Goal: Task Accomplishment & Management: Manage account settings

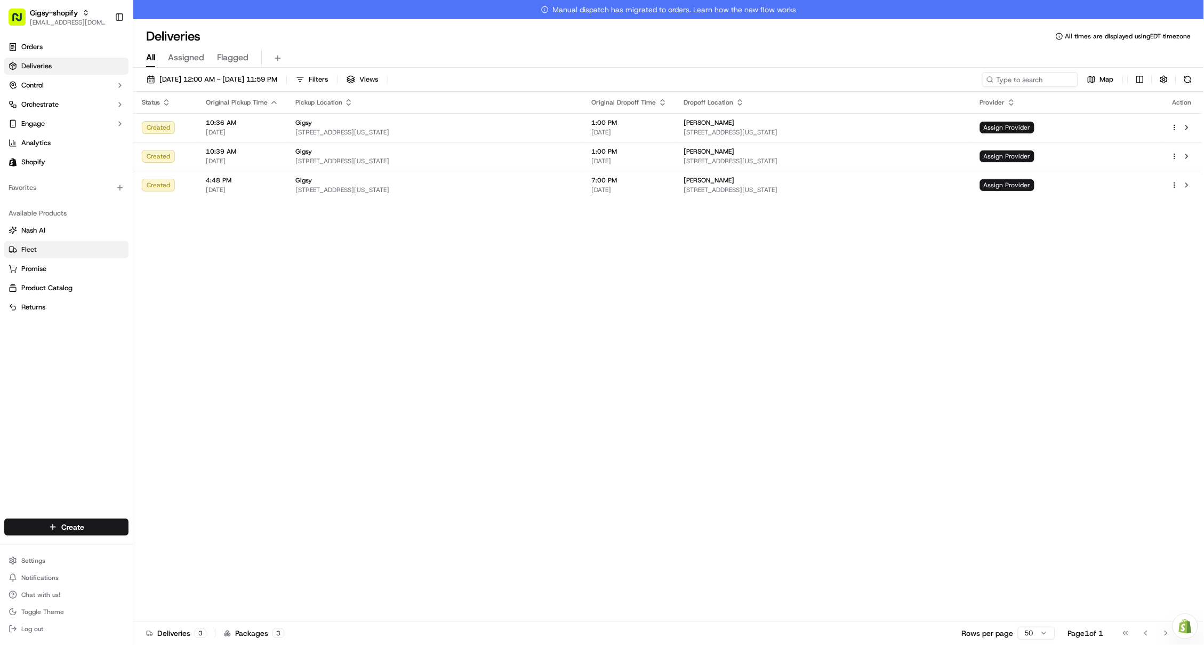
click at [51, 48] on link "Orders" at bounding box center [66, 46] width 124 height 17
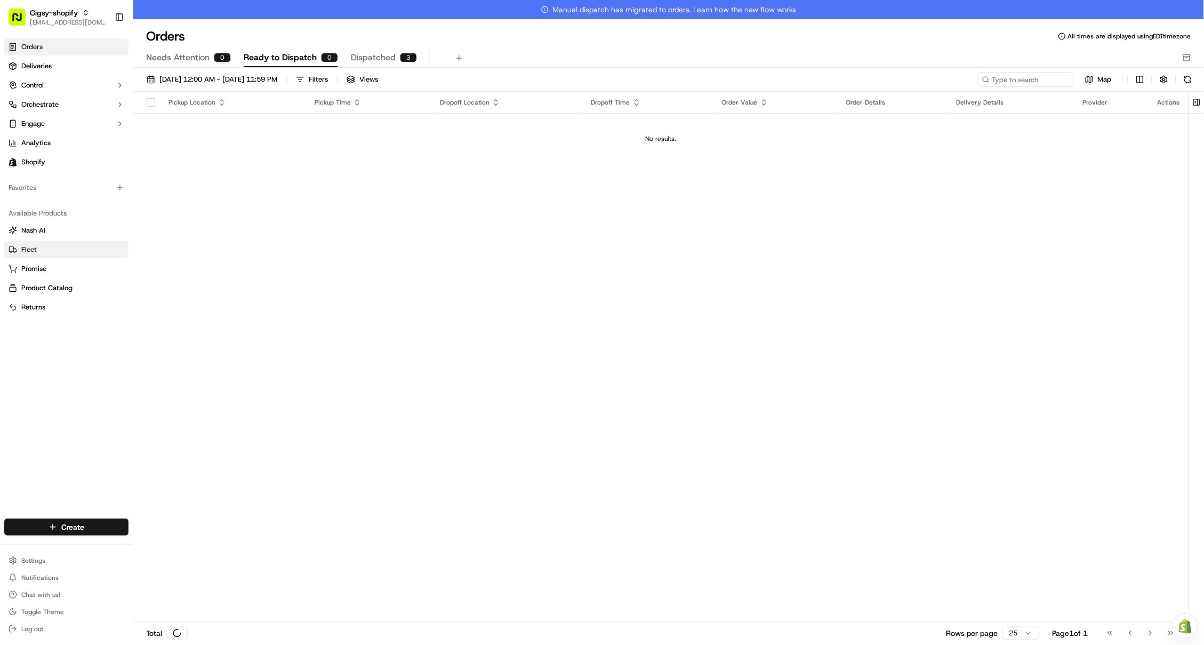
click at [51, 48] on link "Orders" at bounding box center [66, 46] width 124 height 17
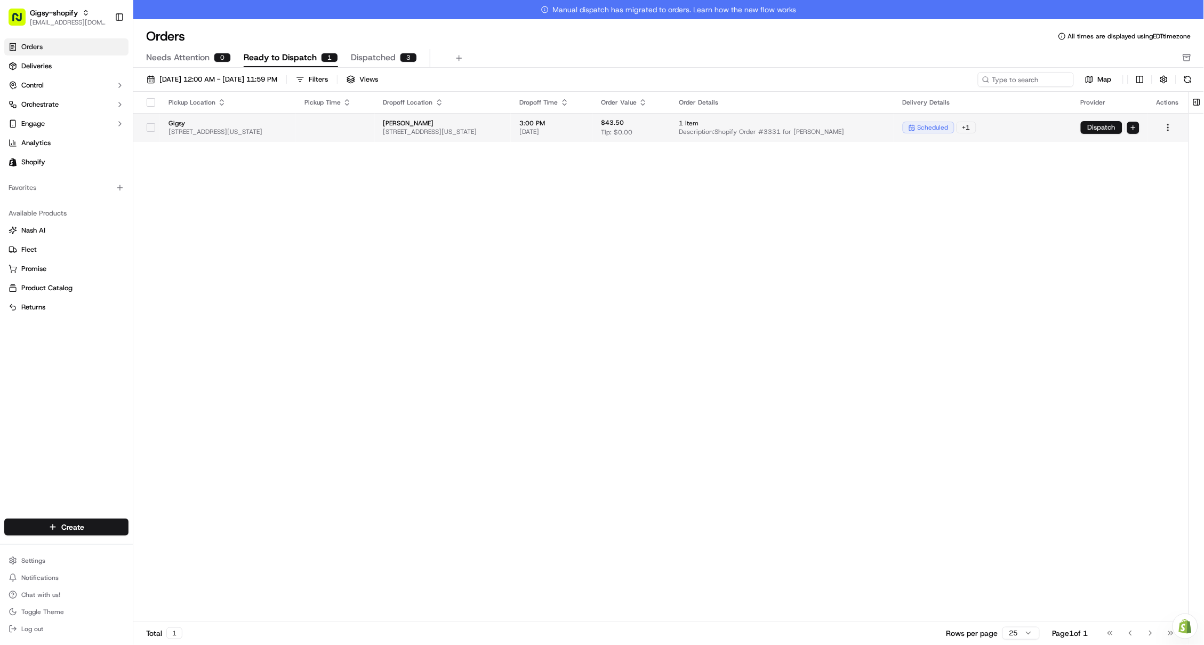
click at [1103, 121] on button "Dispatch" at bounding box center [1102, 127] width 42 height 13
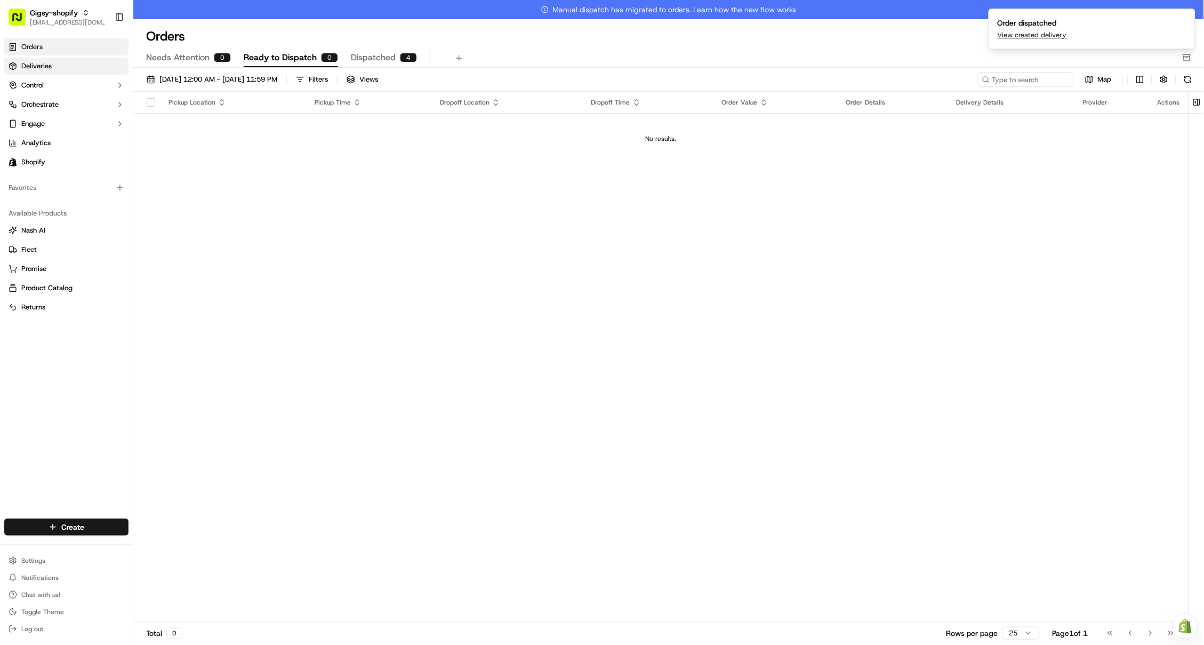
click at [35, 65] on span "Deliveries" at bounding box center [36, 66] width 30 height 10
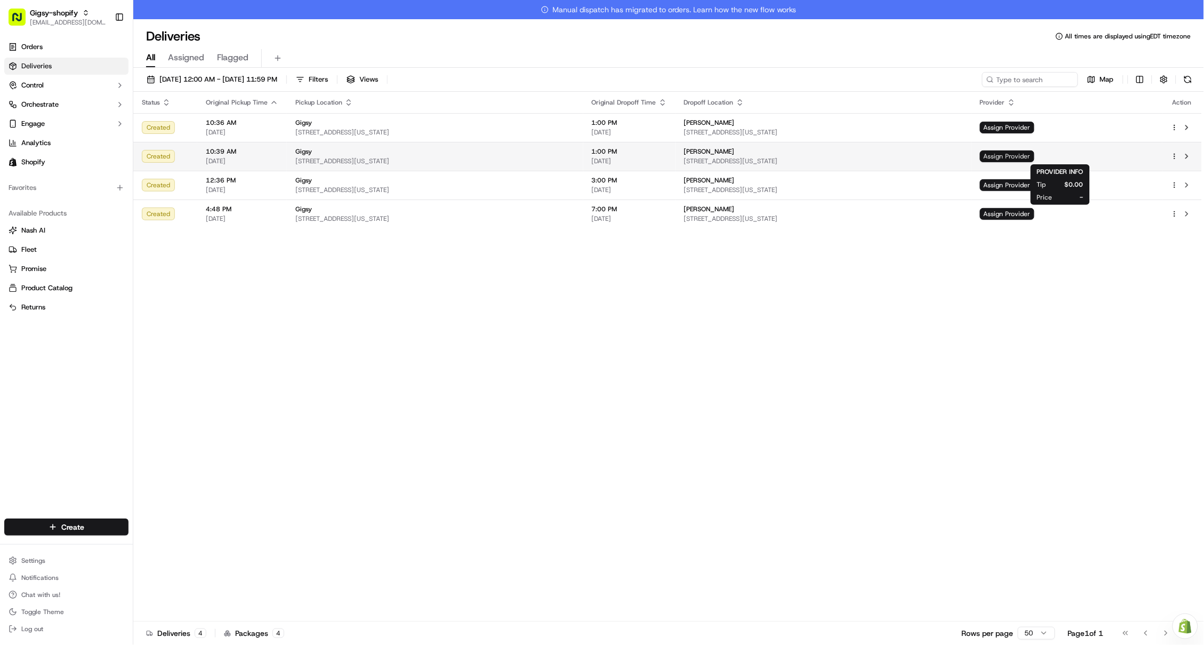
click at [1035, 161] on span "Assign Provider" at bounding box center [1007, 156] width 54 height 12
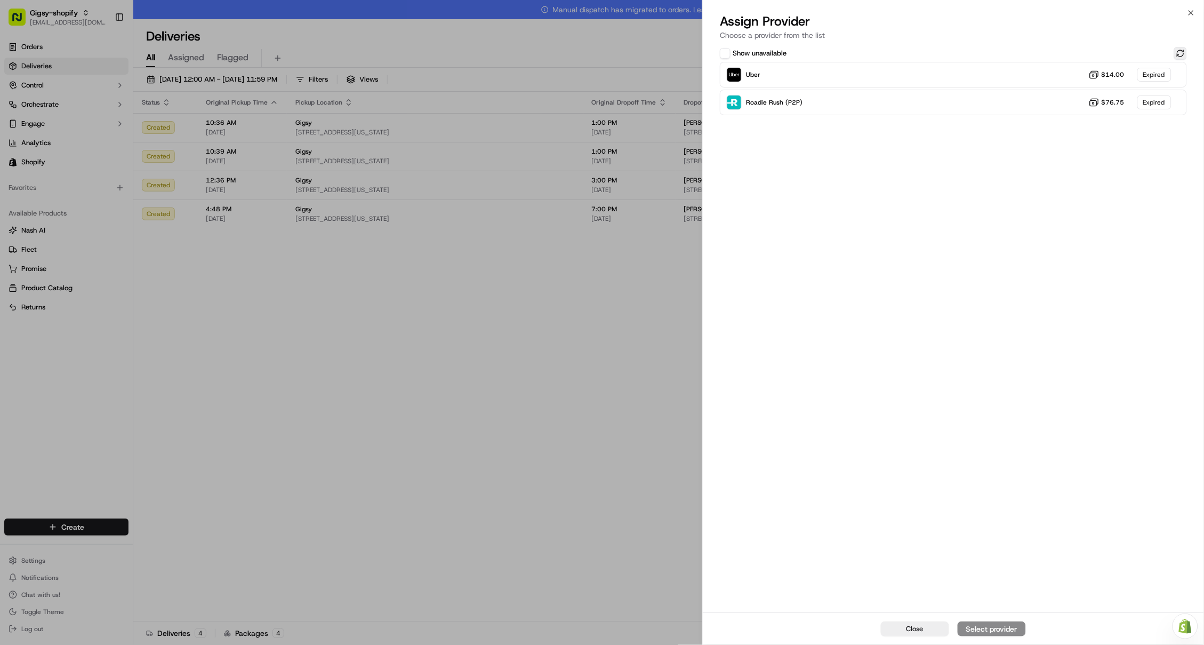
click at [1178, 55] on button at bounding box center [1181, 53] width 13 height 13
click at [1066, 67] on div "Uber $14.00 Expired" at bounding box center [953, 75] width 467 height 26
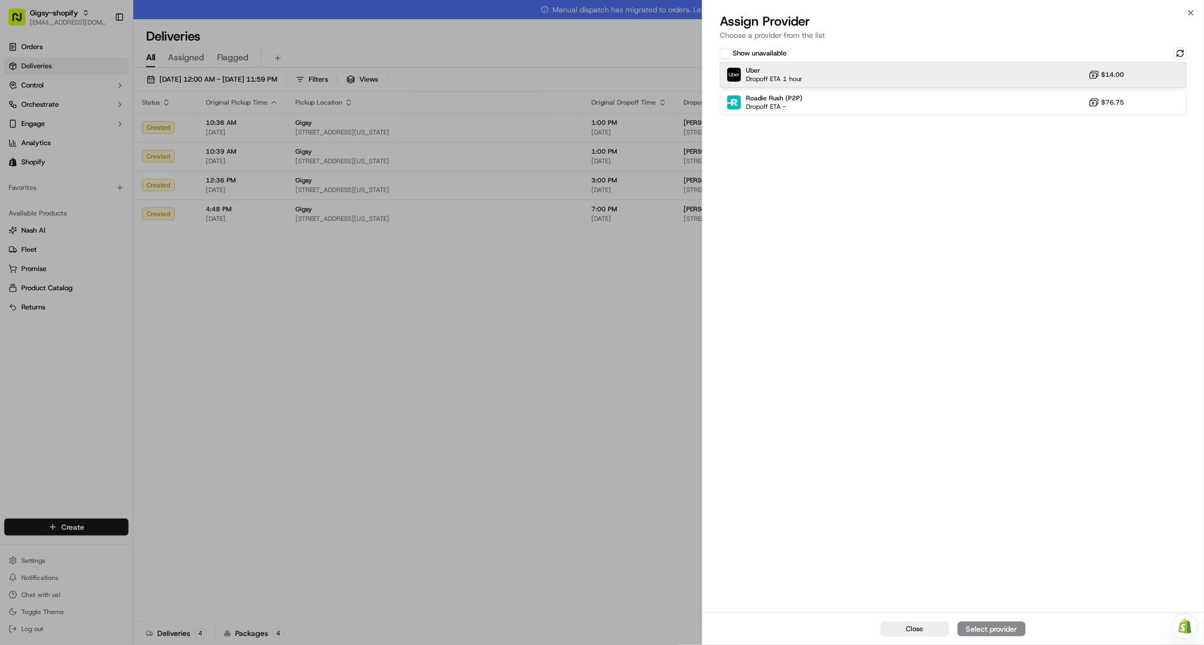
click at [997, 76] on div "Uber Dropoff ETA 1 hour $14.00" at bounding box center [953, 75] width 467 height 26
click at [1000, 626] on div "Assign Provider" at bounding box center [992, 629] width 52 height 11
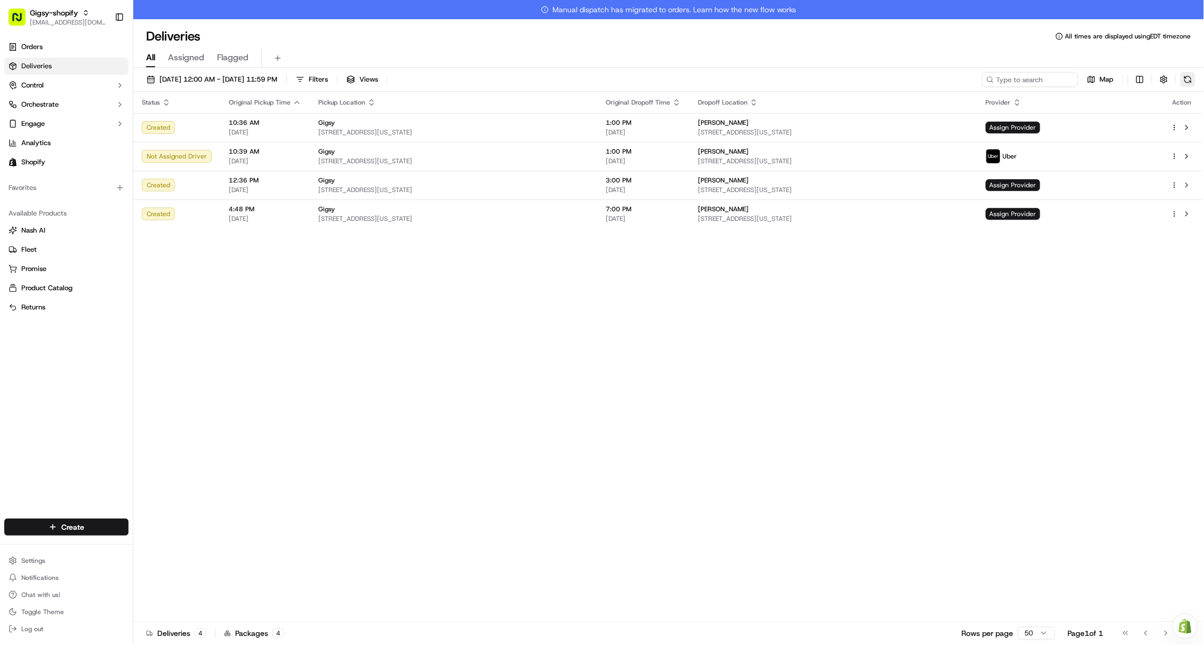
click at [1187, 84] on button at bounding box center [1188, 79] width 15 height 15
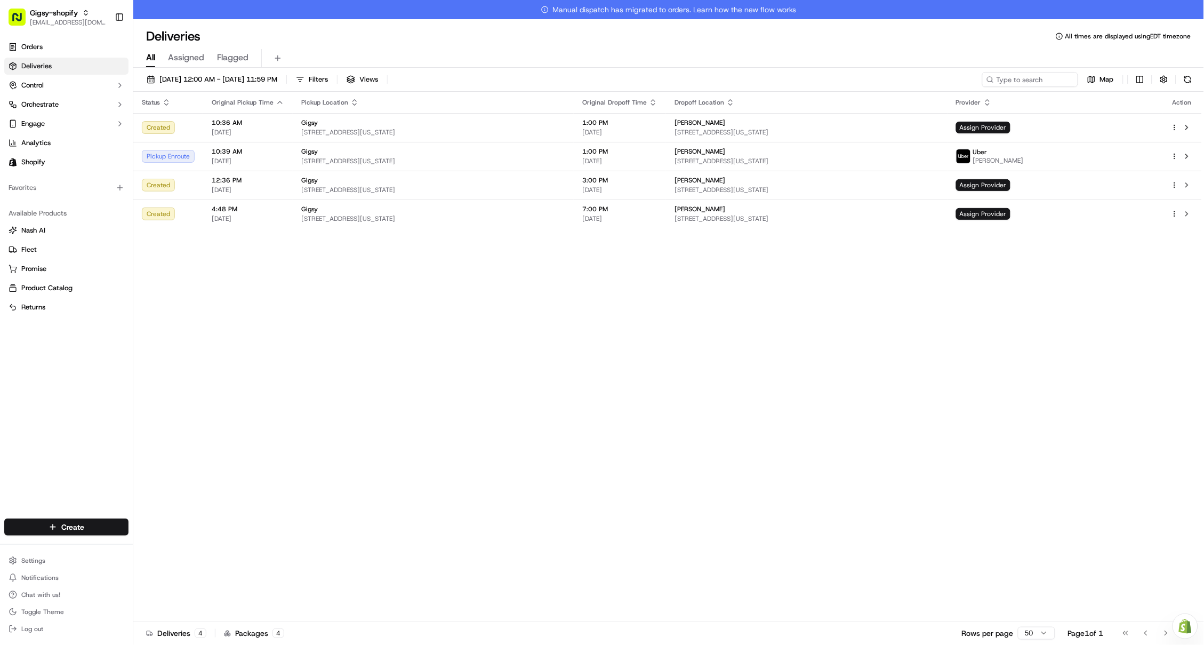
click at [1144, 70] on div "09/15/2025 12:00 AM - 09/15/2025 11:59 PM Filters Views Map Status Original Pic…" at bounding box center [668, 367] width 1071 height 599
click at [1144, 74] on html "Gigsy-shopify hello@getgigsy.com Toggle Sidebar Orders Deliveries Control Orche…" at bounding box center [602, 322] width 1204 height 645
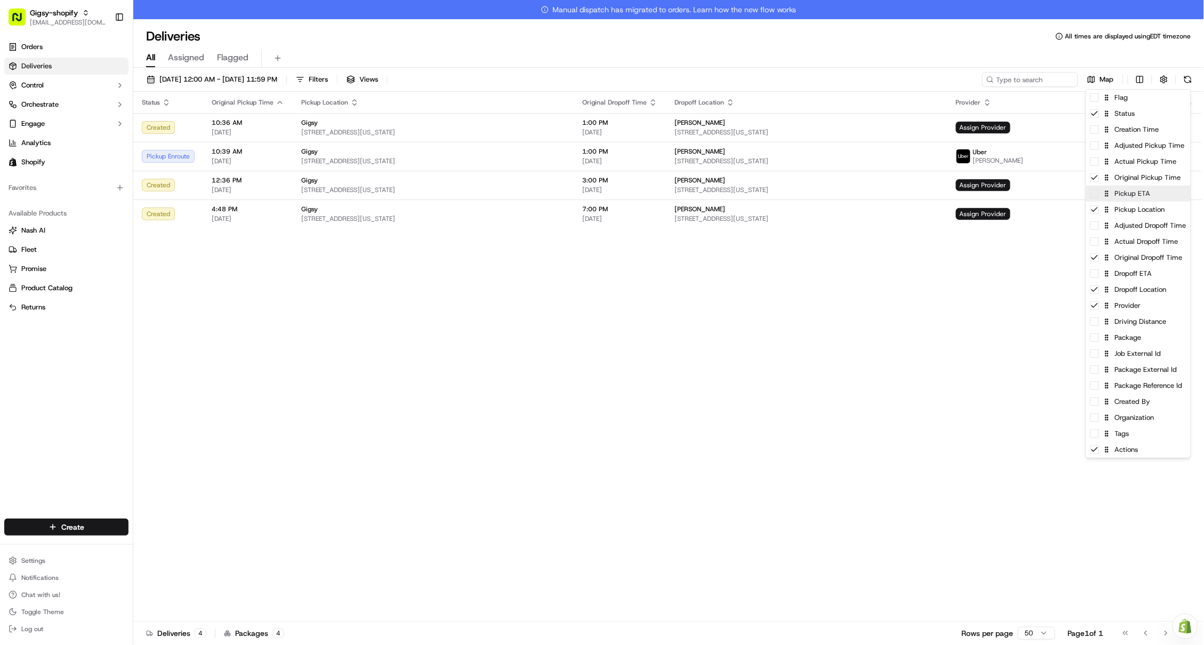
click at [1098, 193] on span at bounding box center [1095, 193] width 9 height 9
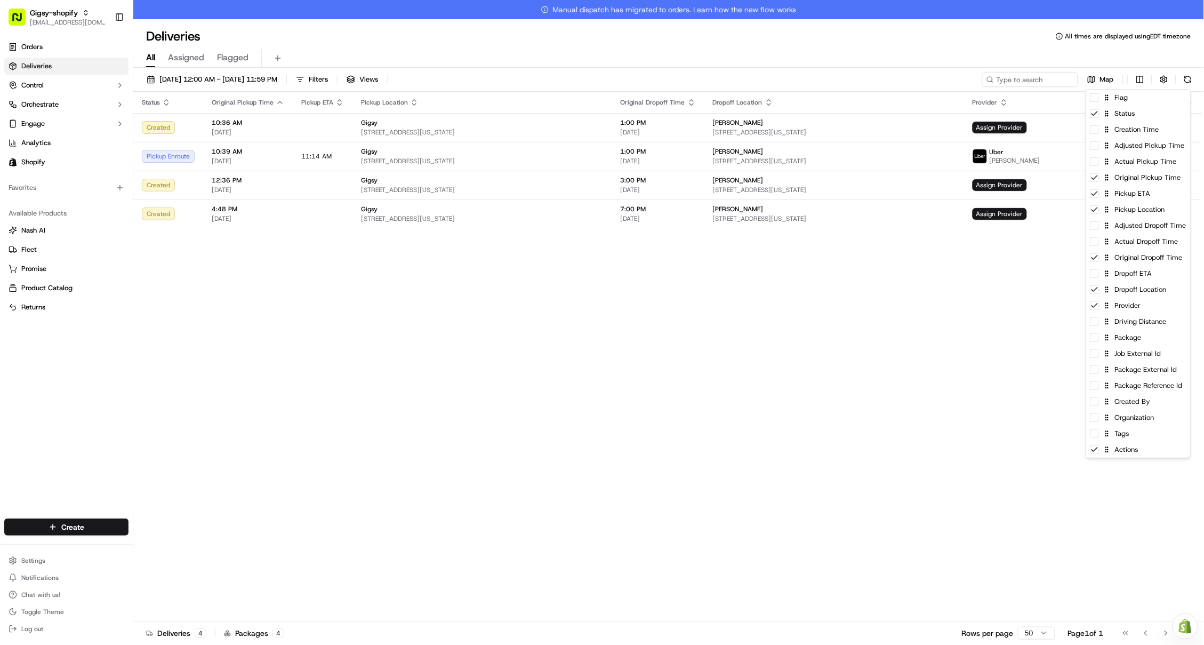
click at [1190, 83] on html "Gigsy-shopify hello@getgigsy.com Toggle Sidebar Orders Deliveries Control Orche…" at bounding box center [602, 322] width 1204 height 645
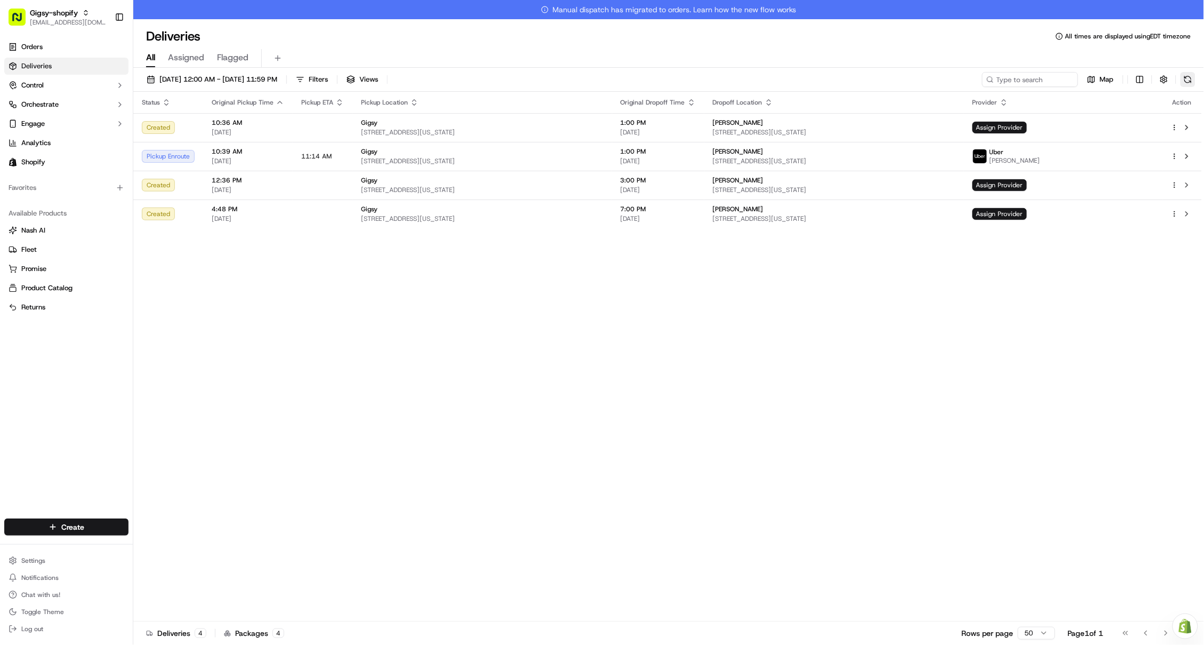
click at [1189, 80] on button at bounding box center [1188, 79] width 15 height 15
click at [50, 45] on link "Orders" at bounding box center [66, 46] width 124 height 17
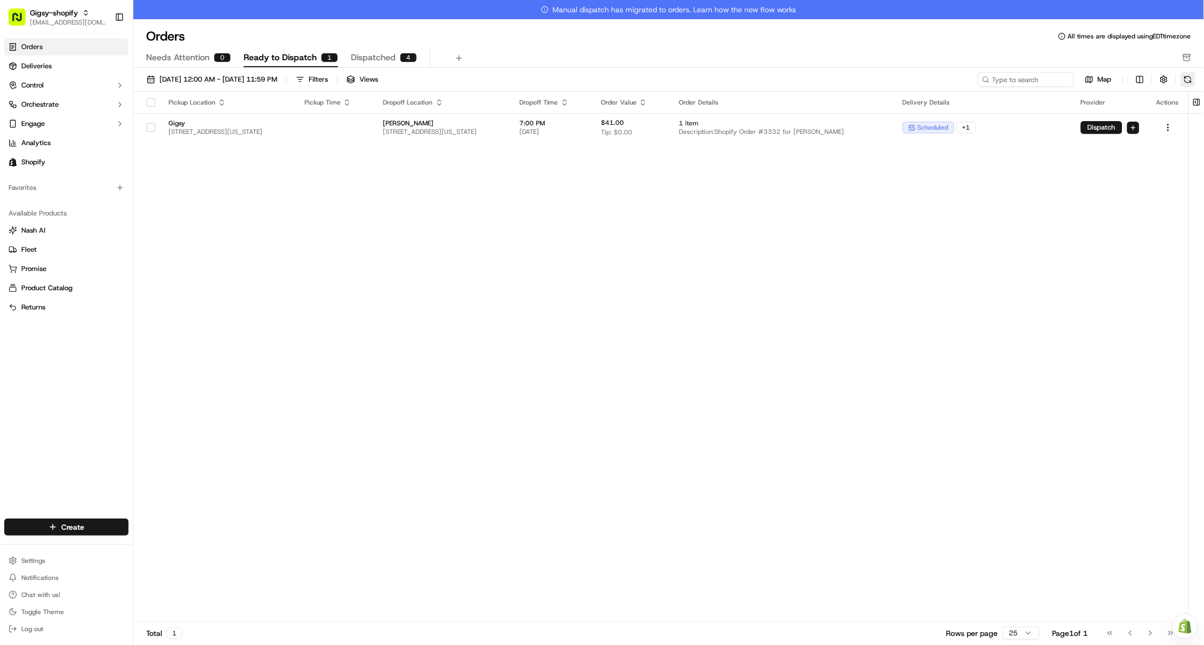
click at [1195, 81] on button at bounding box center [1188, 79] width 15 height 15
click at [1101, 125] on button "Dispatch" at bounding box center [1102, 127] width 42 height 13
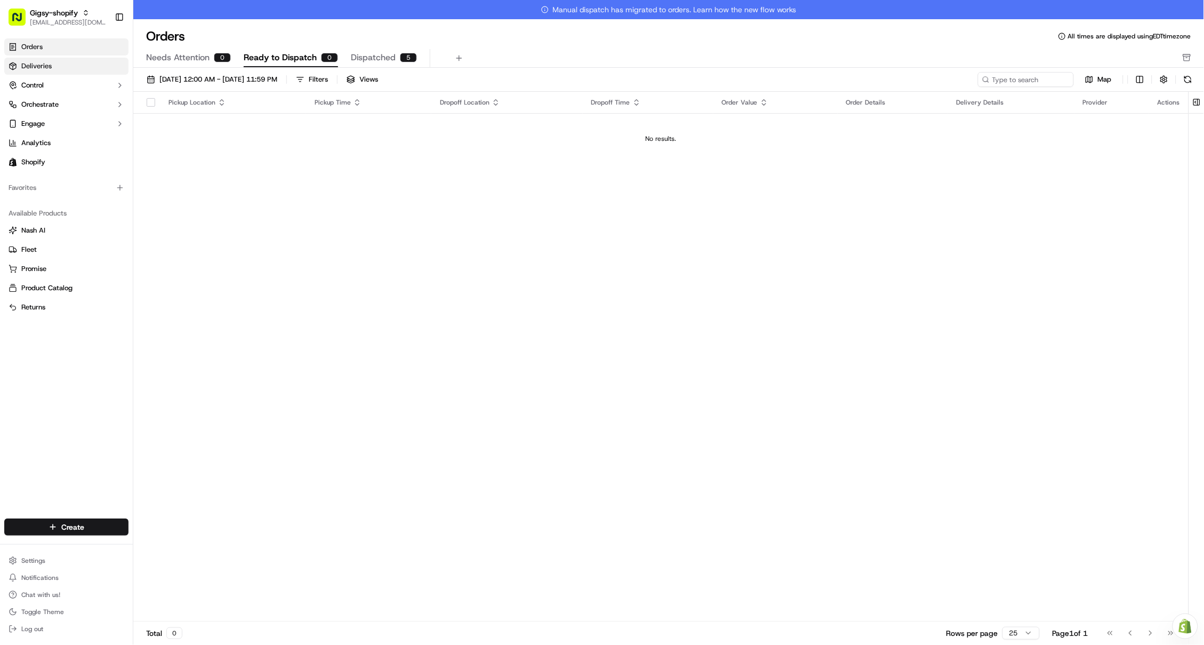
click at [47, 63] on span "Deliveries" at bounding box center [36, 66] width 30 height 10
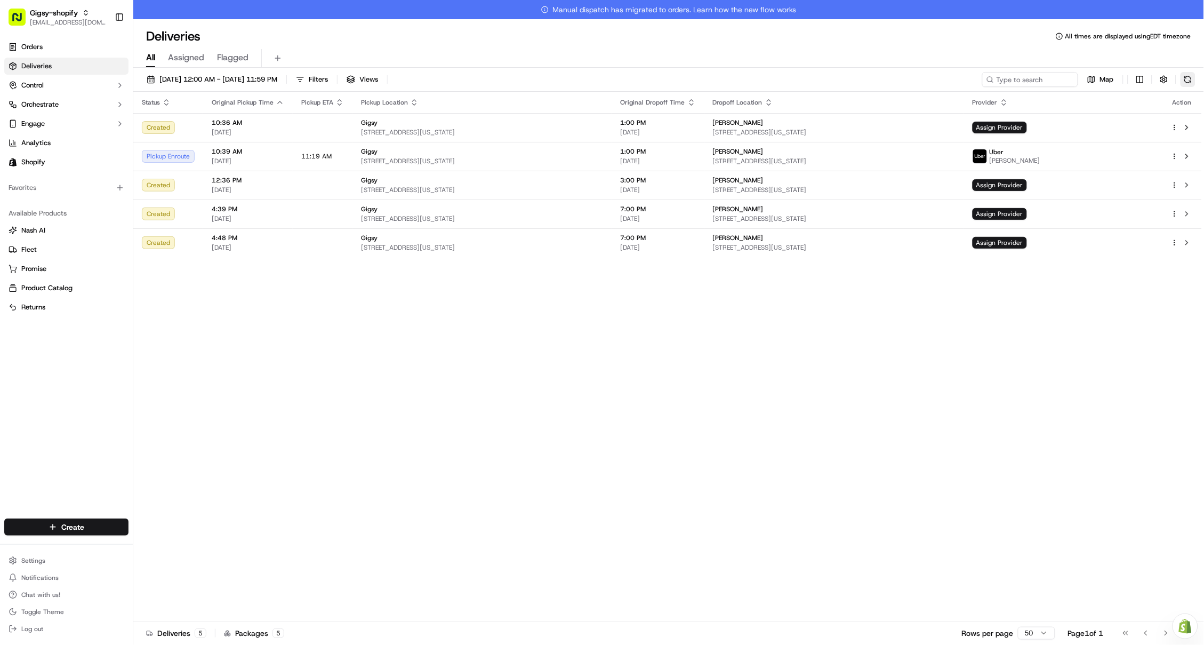
click at [1192, 83] on button at bounding box center [1188, 79] width 15 height 15
click at [1188, 161] on button at bounding box center [1187, 156] width 13 height 13
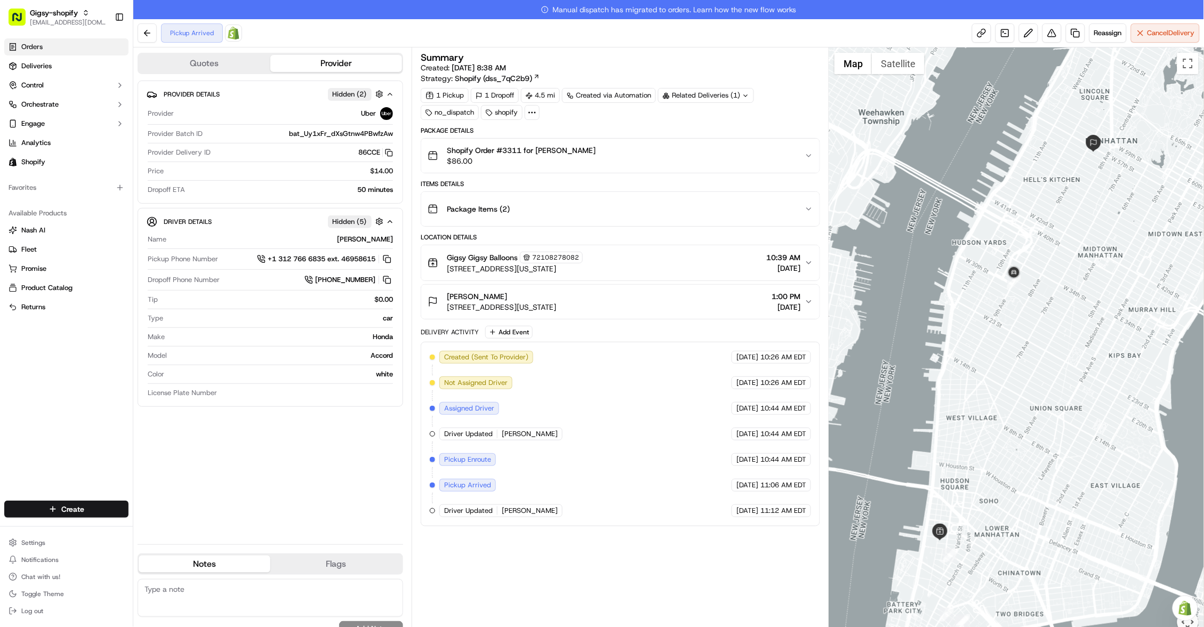
click at [28, 50] on span "Orders" at bounding box center [31, 47] width 21 height 10
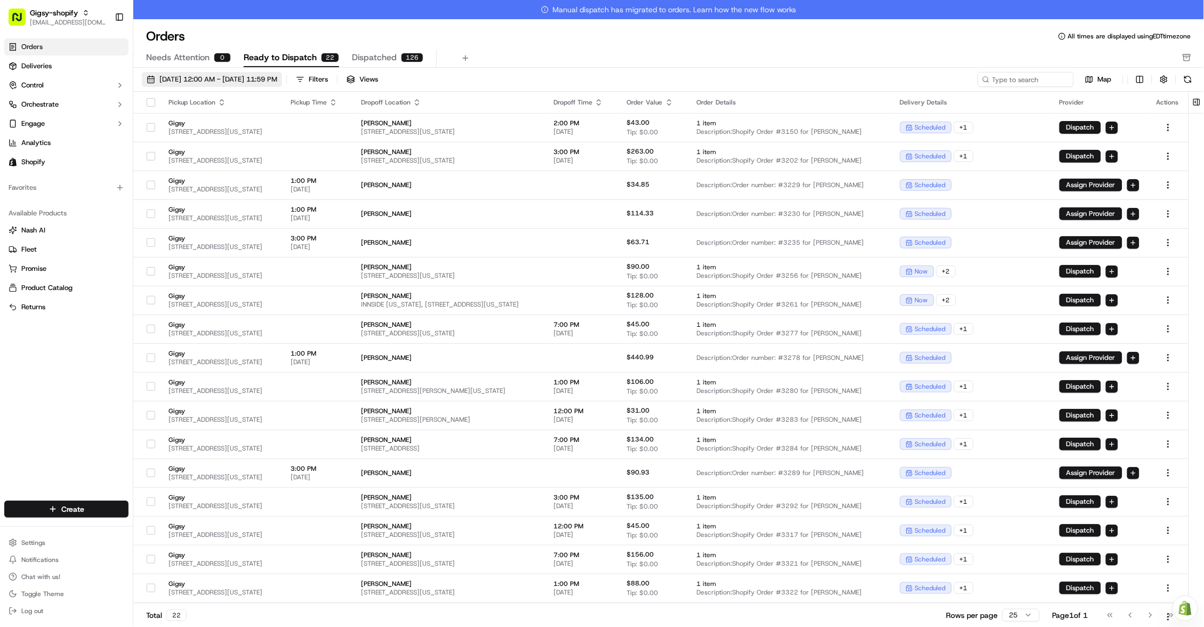
click at [277, 79] on span "[DATE] 12:00 AM - [DATE] 11:59 PM" at bounding box center [218, 80] width 118 height 10
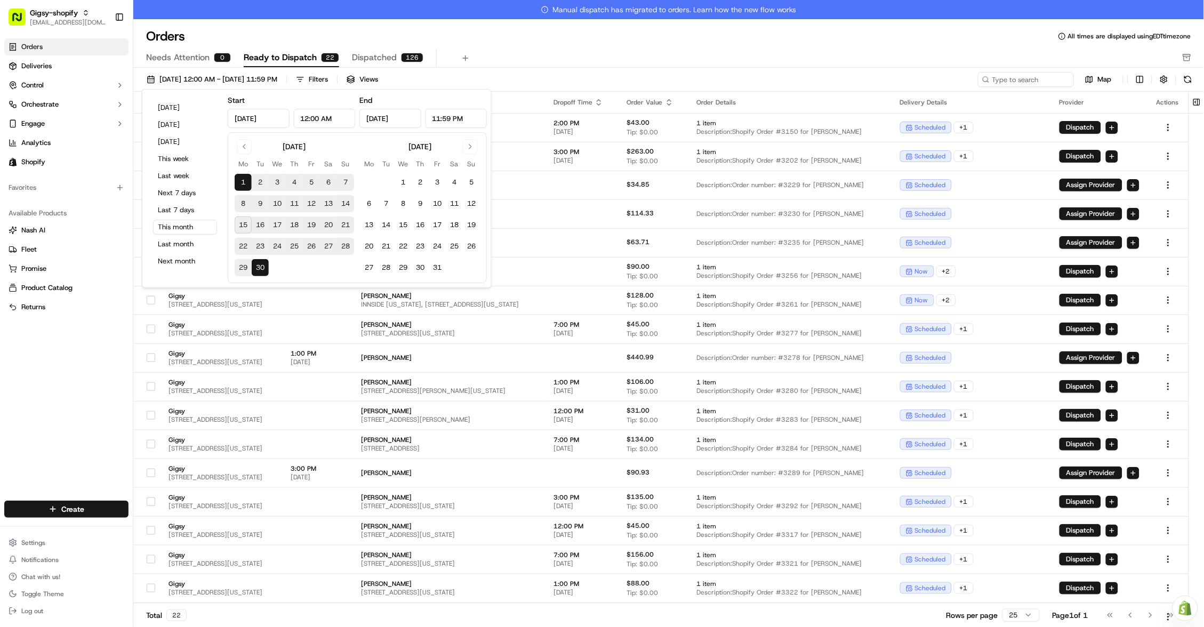
click at [245, 219] on button "15" at bounding box center [243, 225] width 17 height 17
type input "[DATE]"
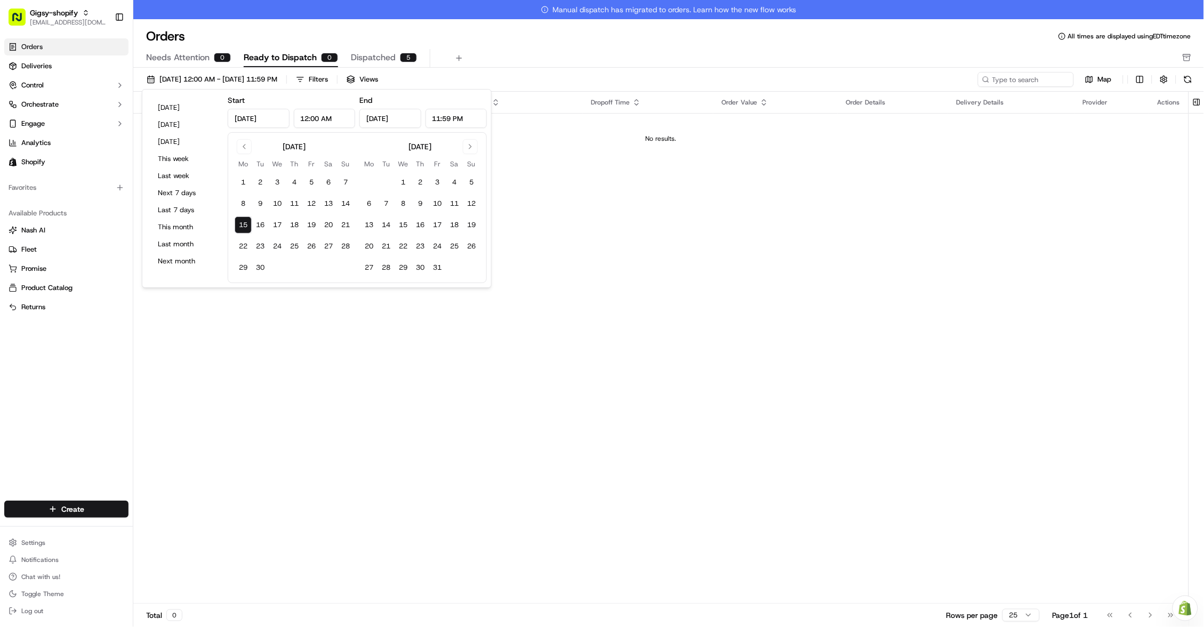
click at [617, 51] on div "Needs Attention 0 Ready to Dispatch 0 Dispatched 5" at bounding box center [661, 58] width 1031 height 18
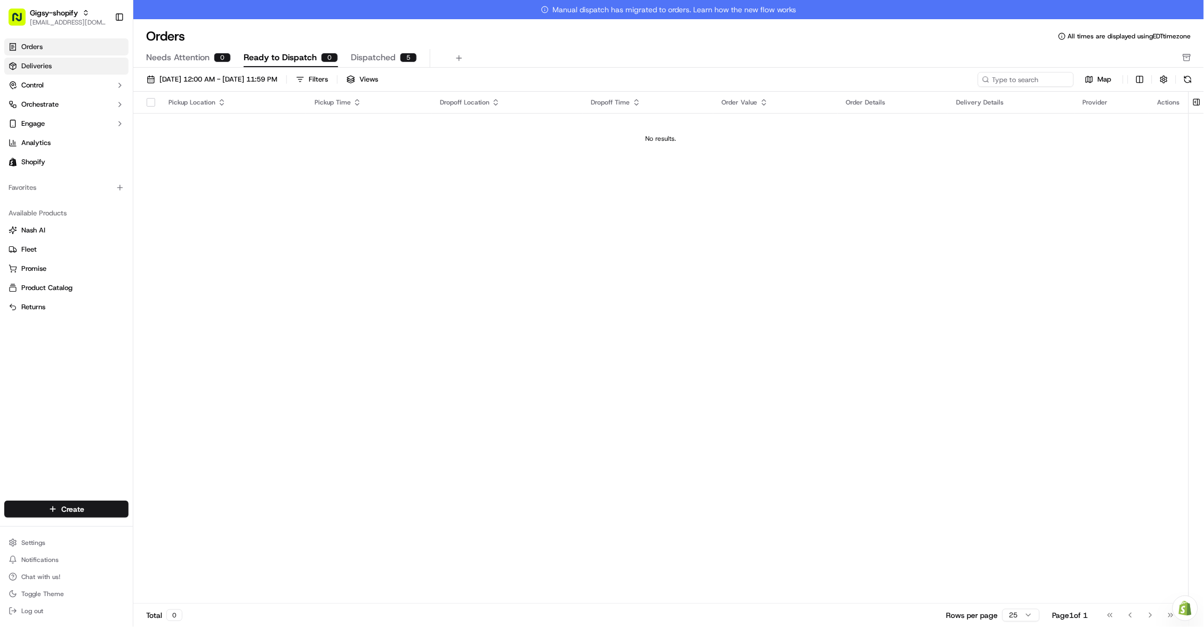
click at [81, 59] on link "Deliveries" at bounding box center [66, 66] width 124 height 17
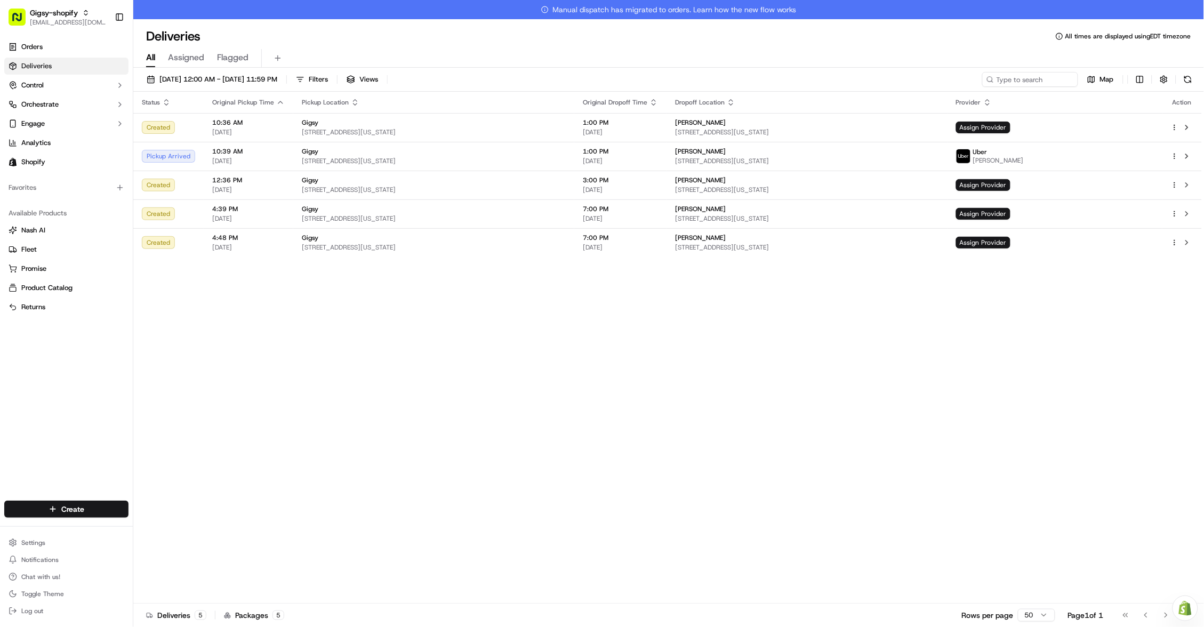
click at [1199, 78] on div "09/15/2025 12:00 AM - 09/15/2025 11:59 PM Filters Views Map" at bounding box center [668, 82] width 1071 height 20
click at [1194, 78] on button at bounding box center [1188, 79] width 15 height 15
click at [1188, 154] on button at bounding box center [1187, 156] width 13 height 13
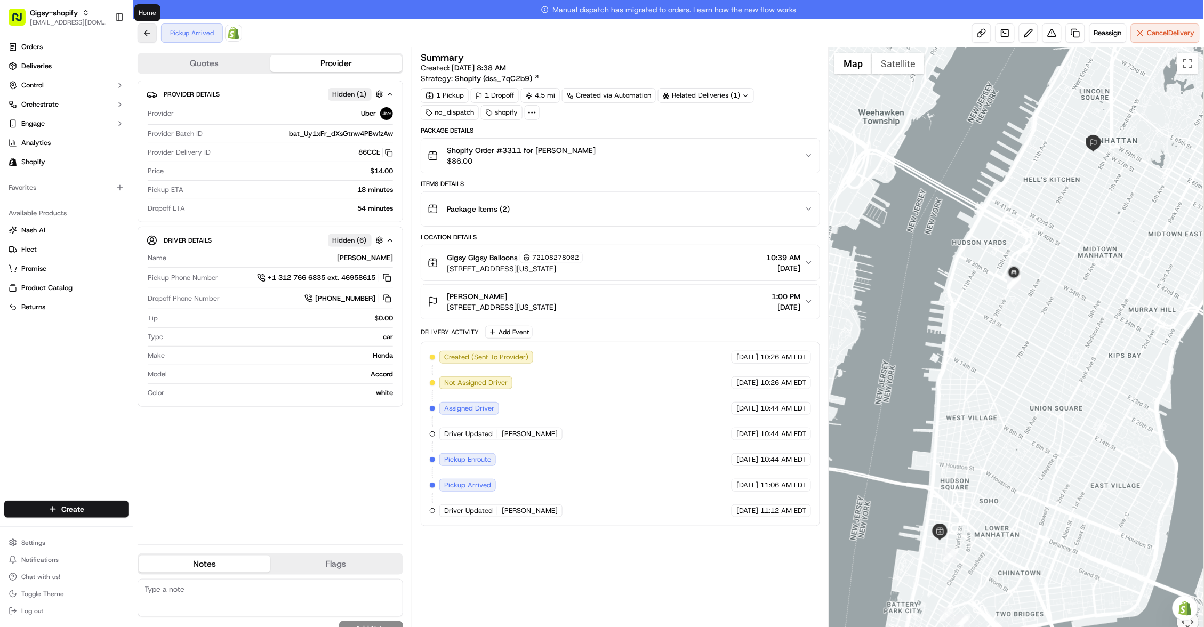
click at [145, 27] on button at bounding box center [147, 32] width 19 height 19
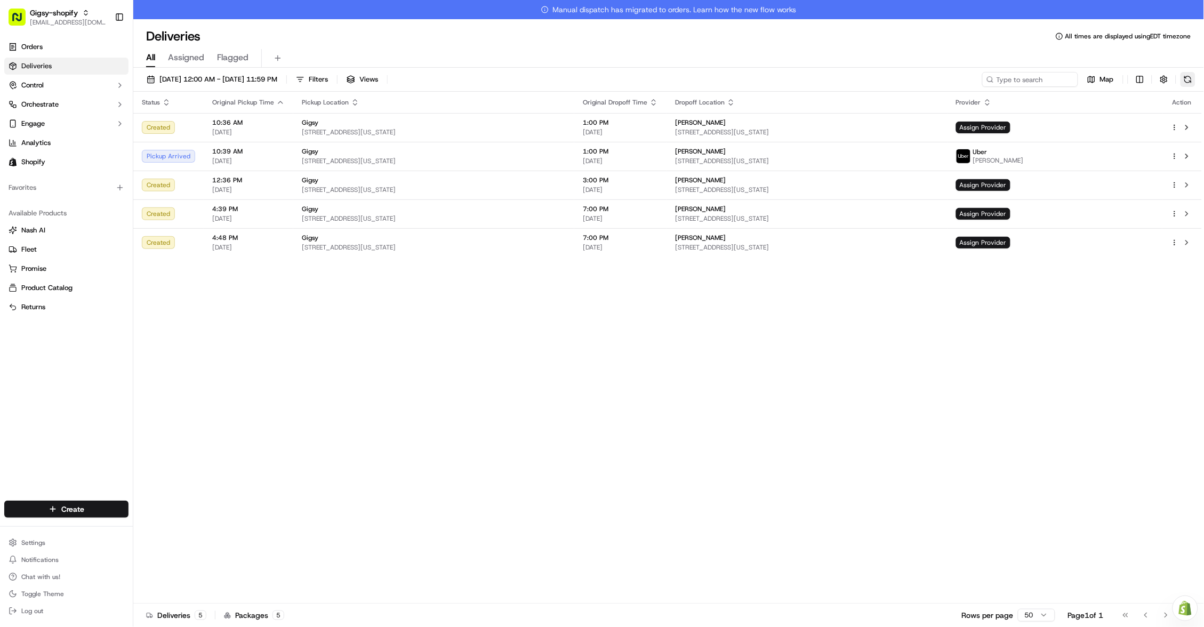
click at [1190, 83] on button at bounding box center [1188, 79] width 15 height 15
click at [1132, 143] on td "Uber ABDOULAYE B." at bounding box center [1055, 156] width 215 height 29
click at [1198, 153] on td at bounding box center [1182, 156] width 39 height 29
click at [1190, 153] on button at bounding box center [1187, 156] width 13 height 13
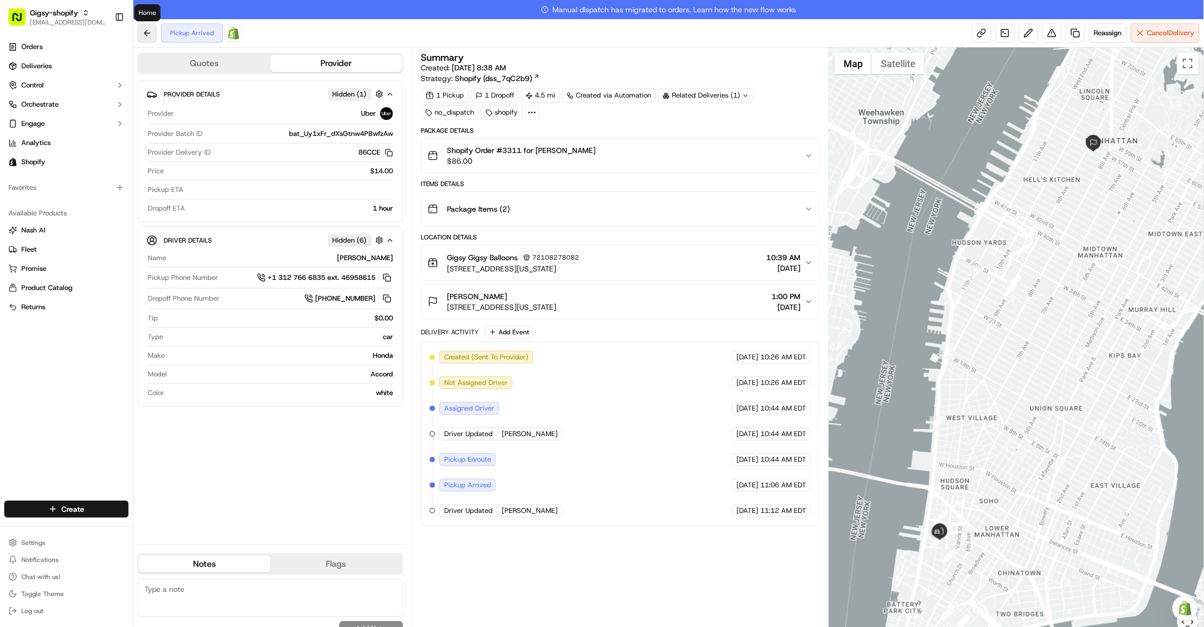
click at [145, 37] on button at bounding box center [147, 32] width 19 height 19
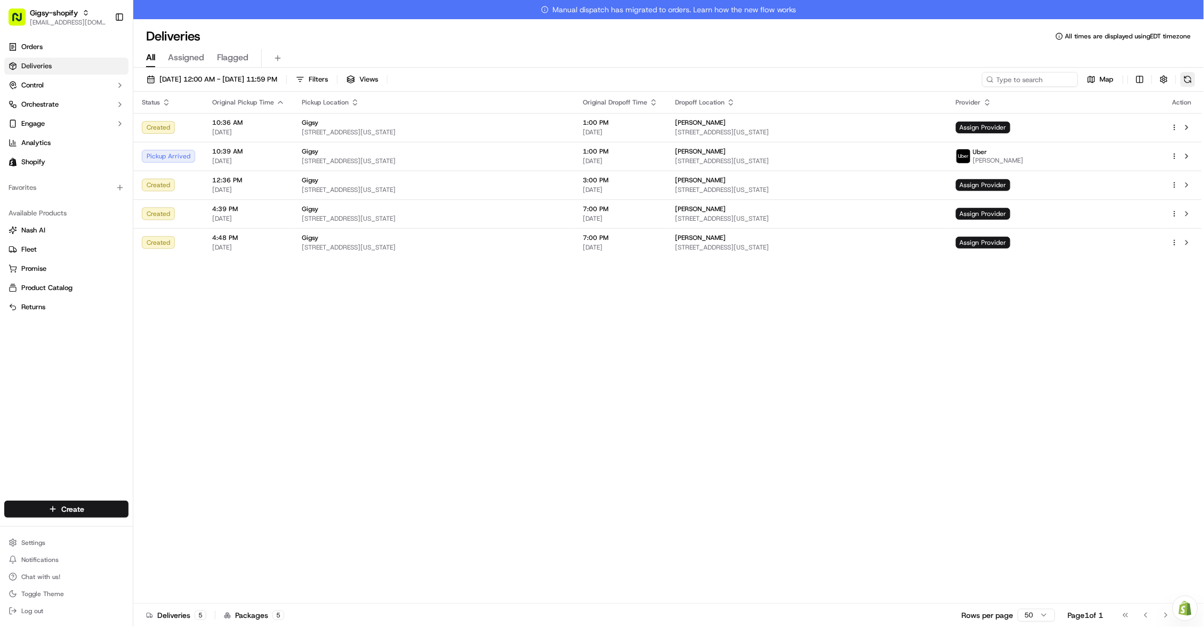
click at [1192, 77] on button at bounding box center [1188, 79] width 15 height 15
click at [1175, 126] on html "Gigsy-shopify [EMAIL_ADDRESS][DOMAIN_NAME] Toggle Sidebar Orders Deliveries Con…" at bounding box center [602, 313] width 1204 height 627
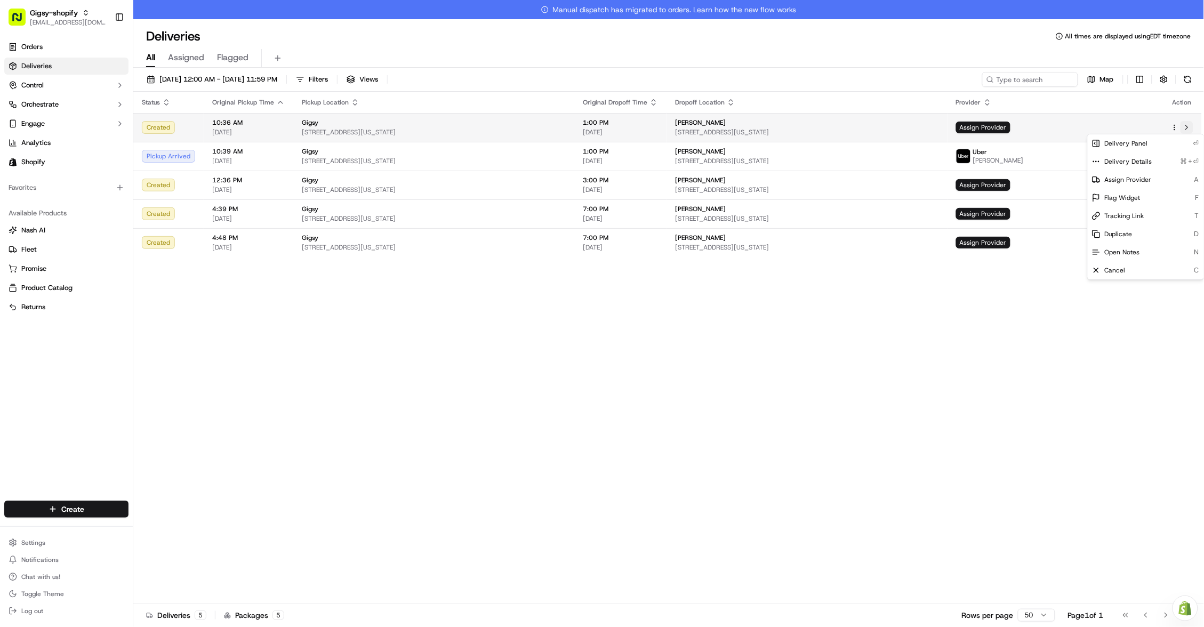
click at [1186, 126] on html "Gigsy-shopify hello@getgigsy.com Toggle Sidebar Orders Deliveries Control Orche…" at bounding box center [602, 313] width 1204 height 627
click at [1186, 126] on button at bounding box center [1187, 127] width 13 height 13
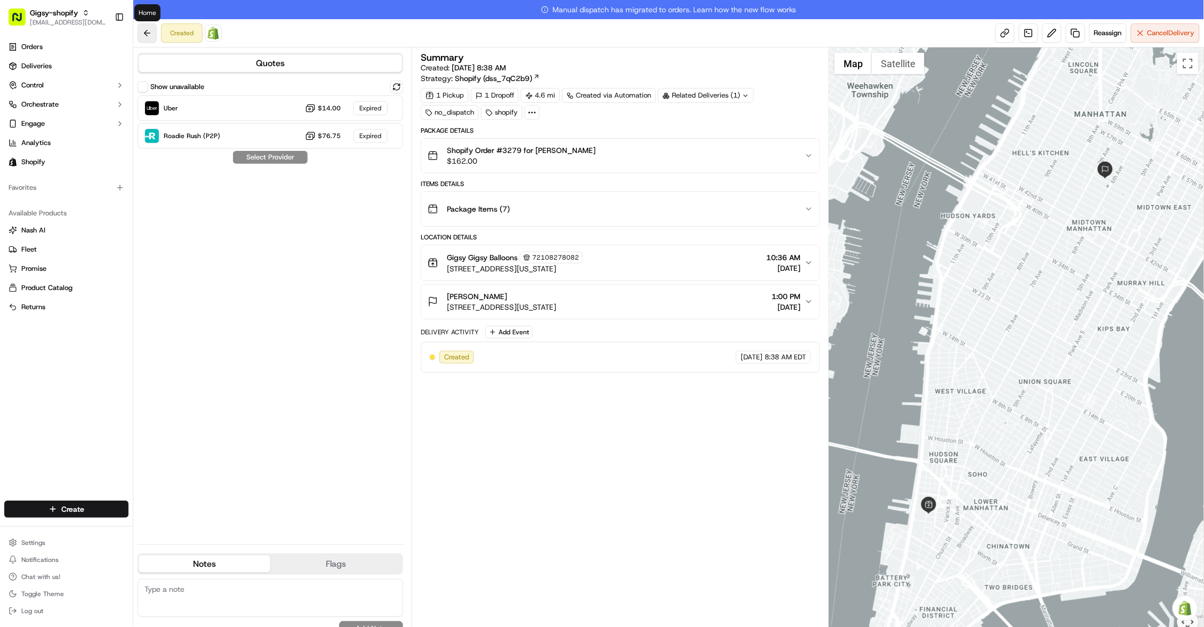
click at [140, 38] on button at bounding box center [147, 32] width 19 height 19
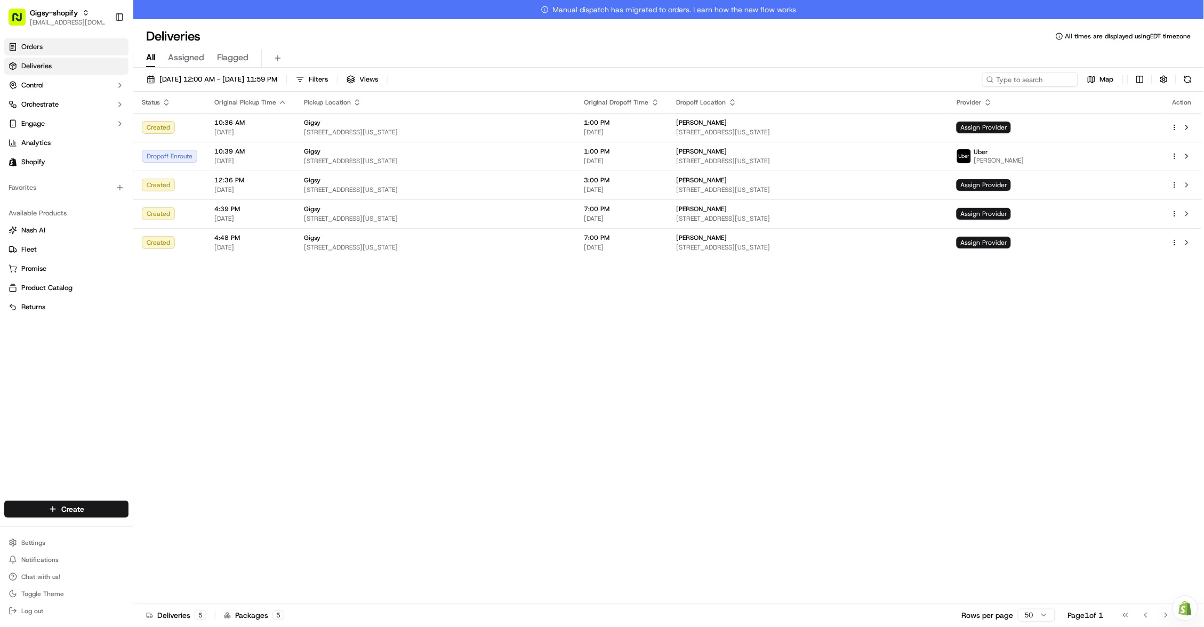
click at [93, 45] on link "Orders" at bounding box center [66, 46] width 124 height 17
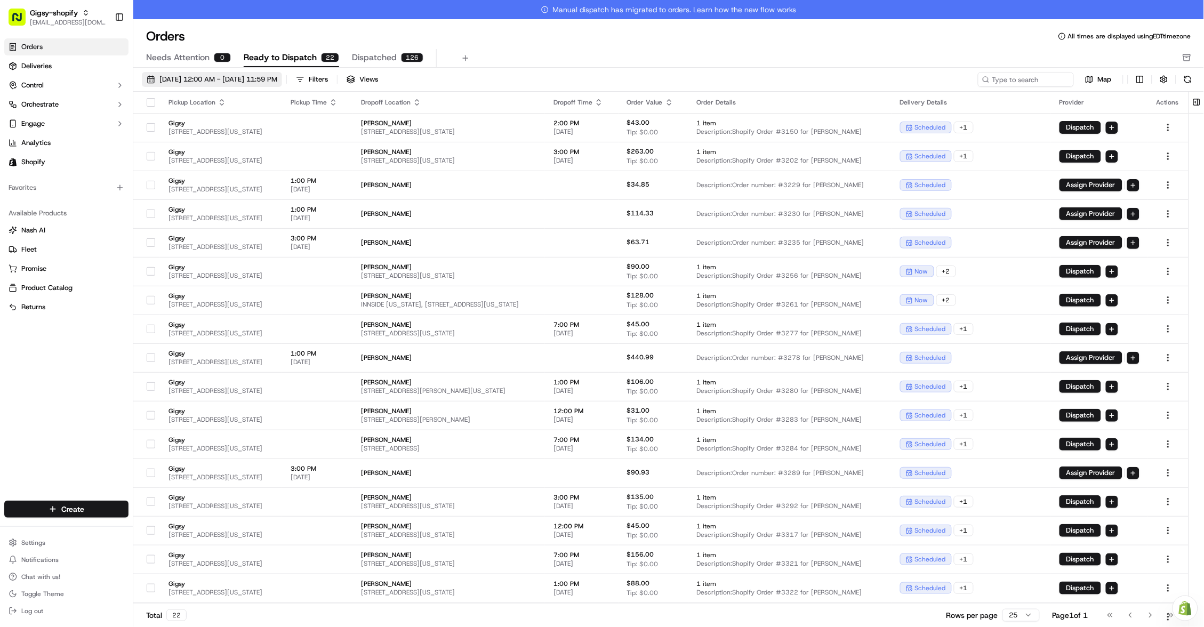
click at [201, 80] on span "[DATE] 12:00 AM - [DATE] 11:59 PM" at bounding box center [218, 80] width 118 height 10
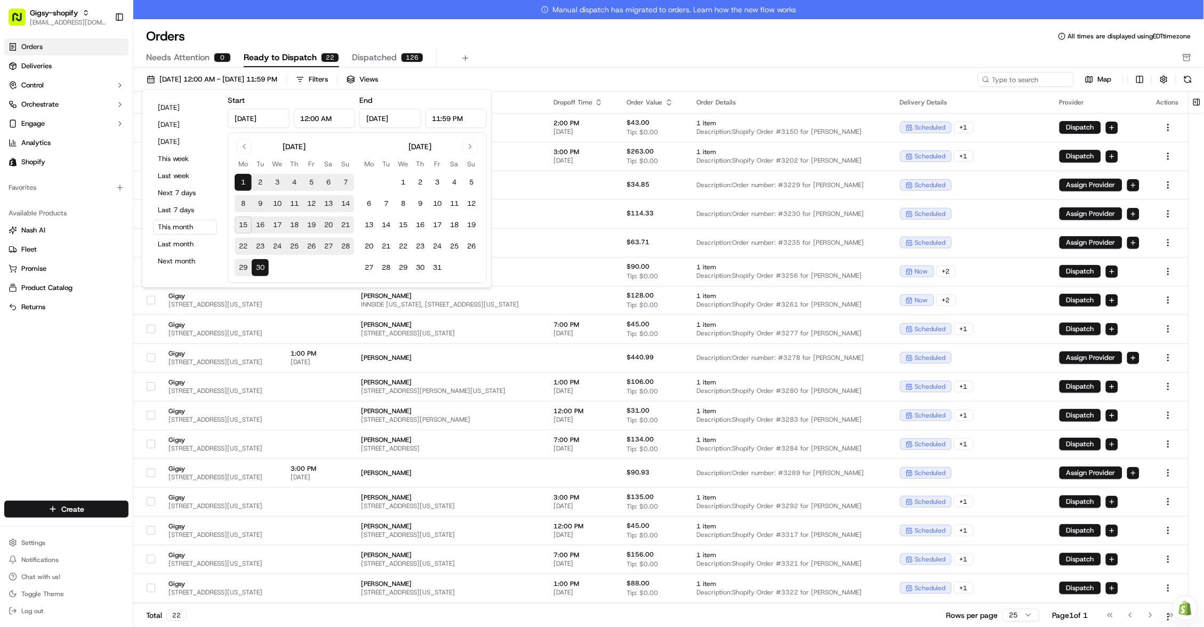
click at [241, 221] on button "15" at bounding box center [243, 225] width 17 height 17
type input "[DATE]"
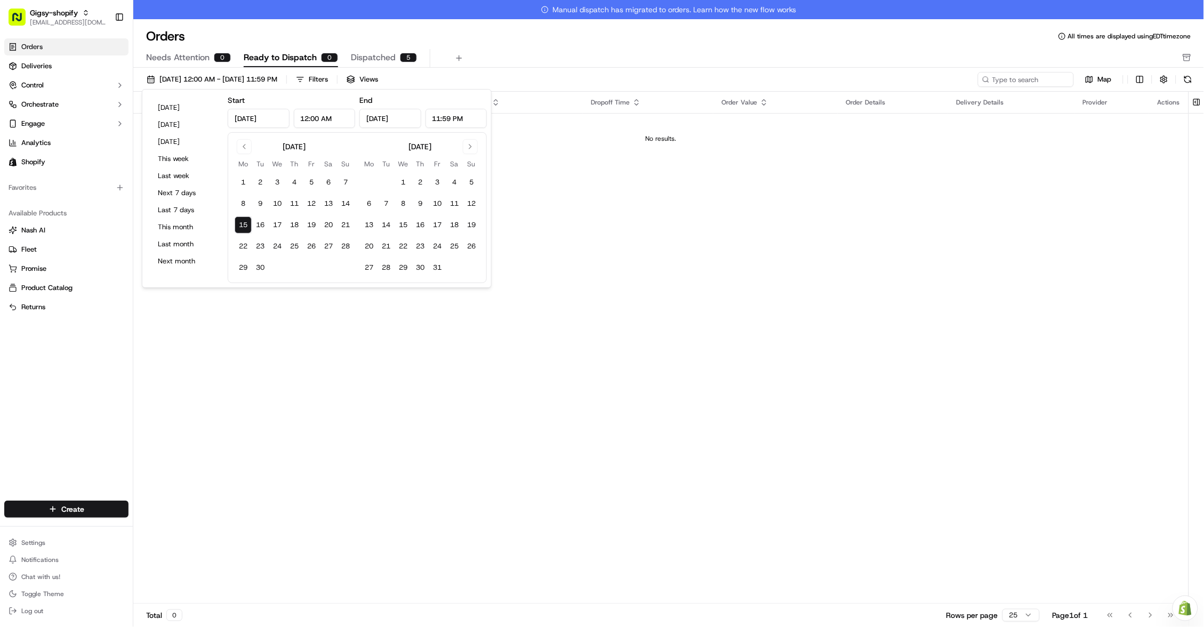
click at [639, 252] on div "Pickup Location Pickup Time Dropoff Location Dropoff Time Order Value Order Det…" at bounding box center [661, 357] width 1056 height 531
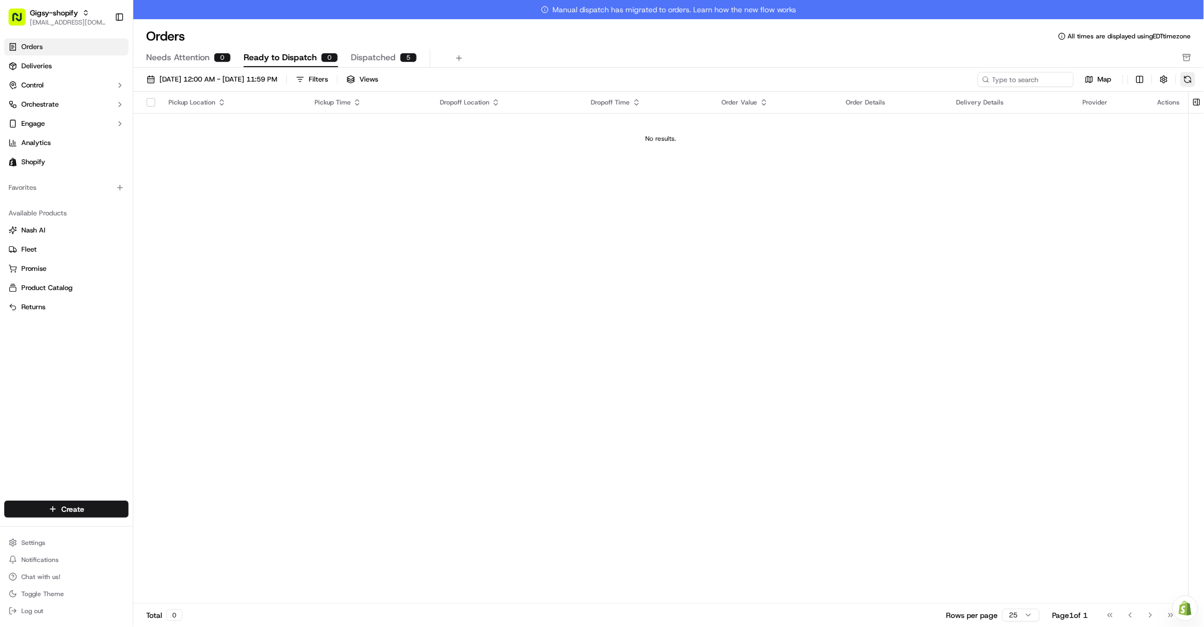
click at [1192, 77] on button at bounding box center [1188, 79] width 15 height 15
click at [53, 61] on link "Deliveries" at bounding box center [66, 66] width 124 height 17
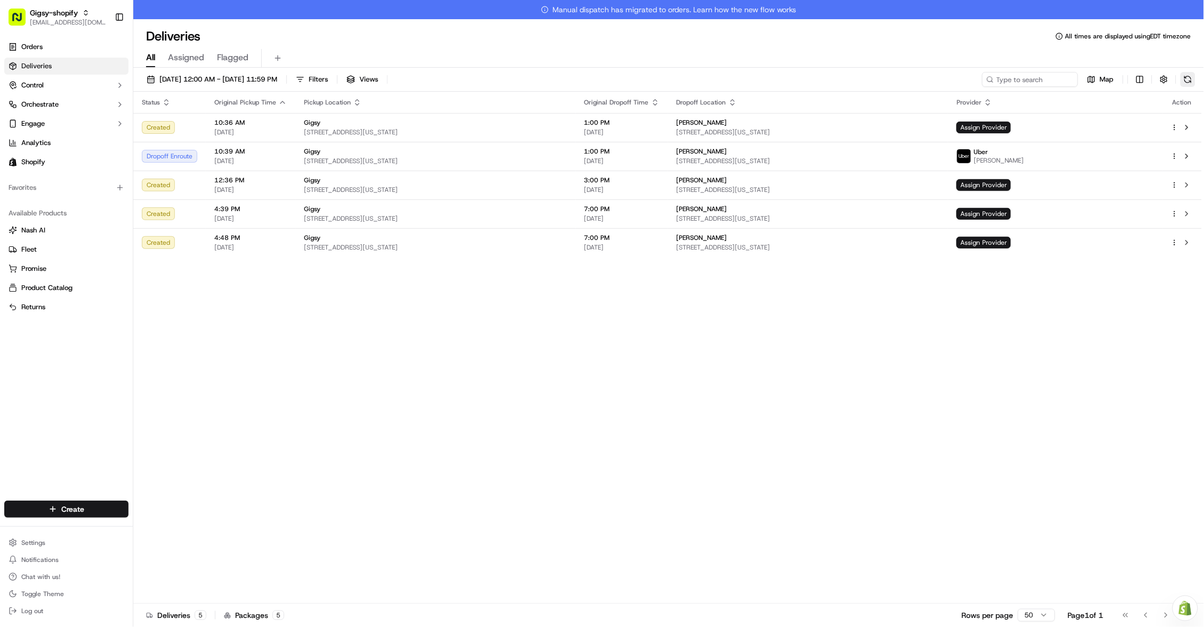
click at [1187, 81] on button at bounding box center [1188, 79] width 15 height 15
click at [1011, 183] on span "Assign Provider" at bounding box center [984, 185] width 54 height 12
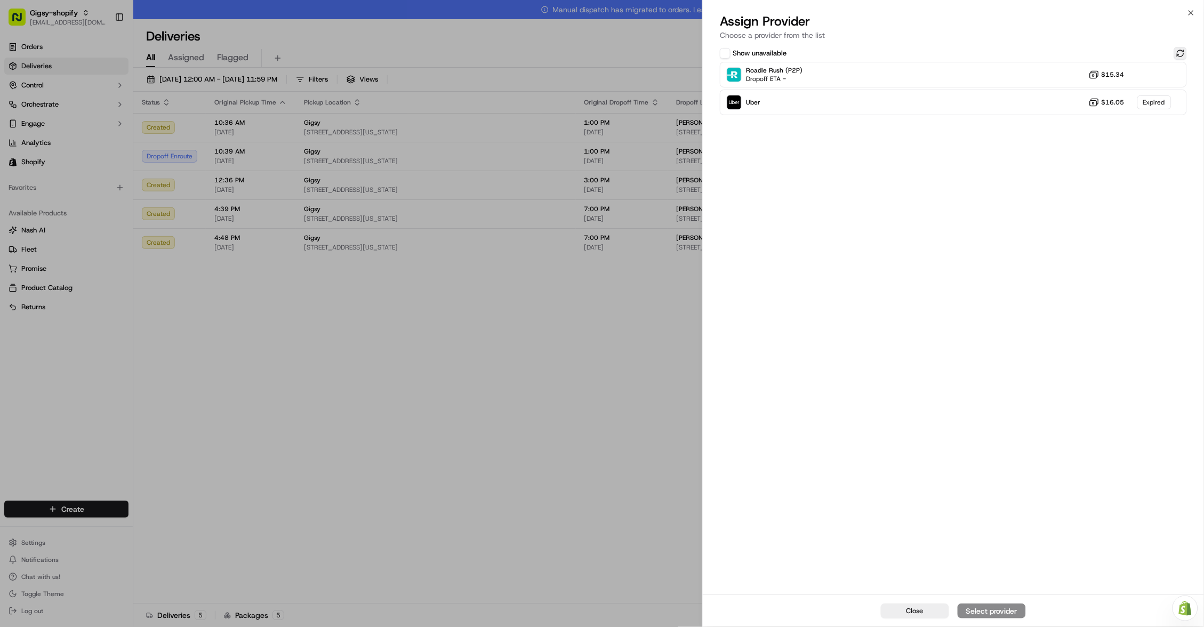
click at [1176, 51] on button at bounding box center [1181, 53] width 13 height 13
click at [991, 99] on div "Uber Dropoff ETA 1 hour $16.05" at bounding box center [953, 103] width 467 height 26
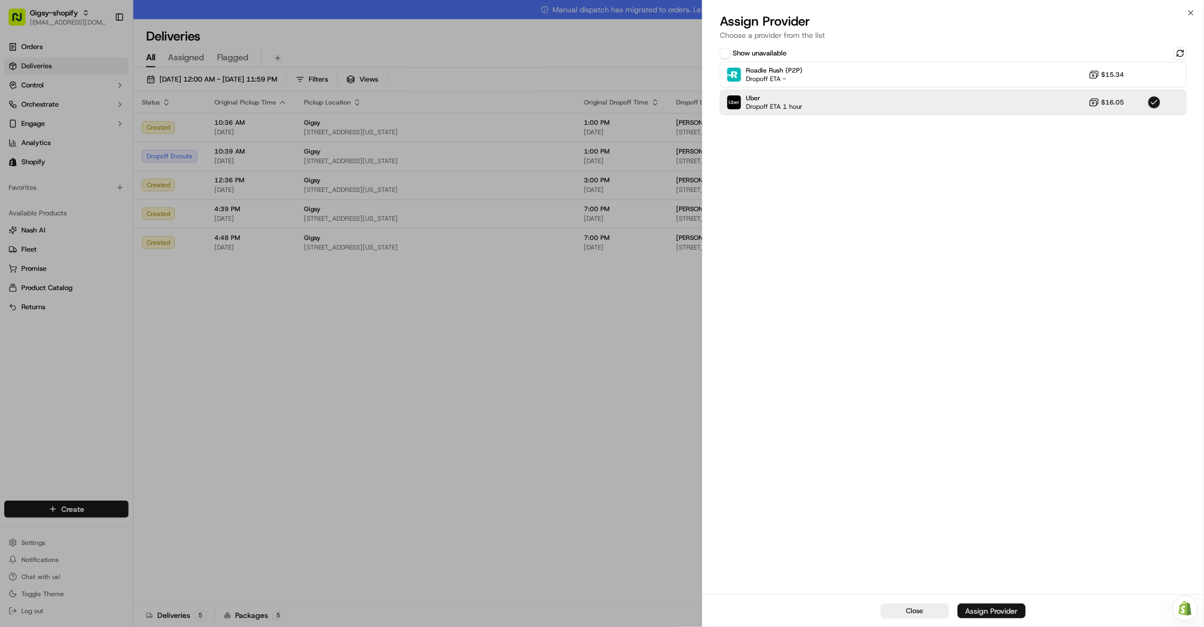
click at [998, 610] on div "Assign Provider" at bounding box center [992, 611] width 52 height 11
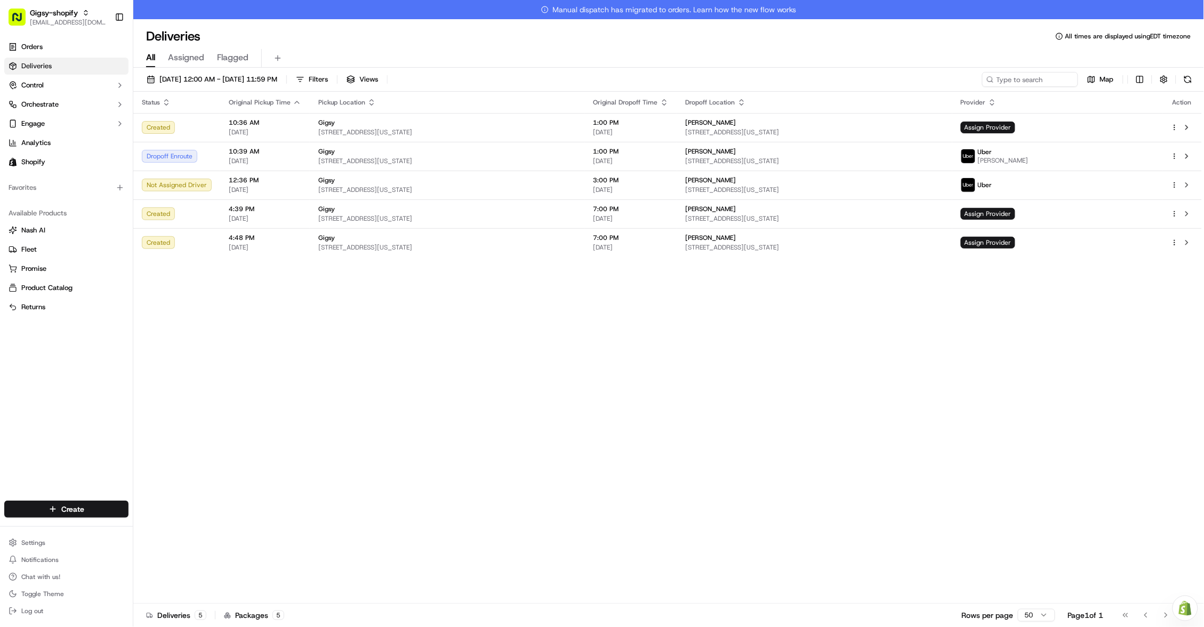
click at [70, 48] on link "Orders" at bounding box center [66, 46] width 124 height 17
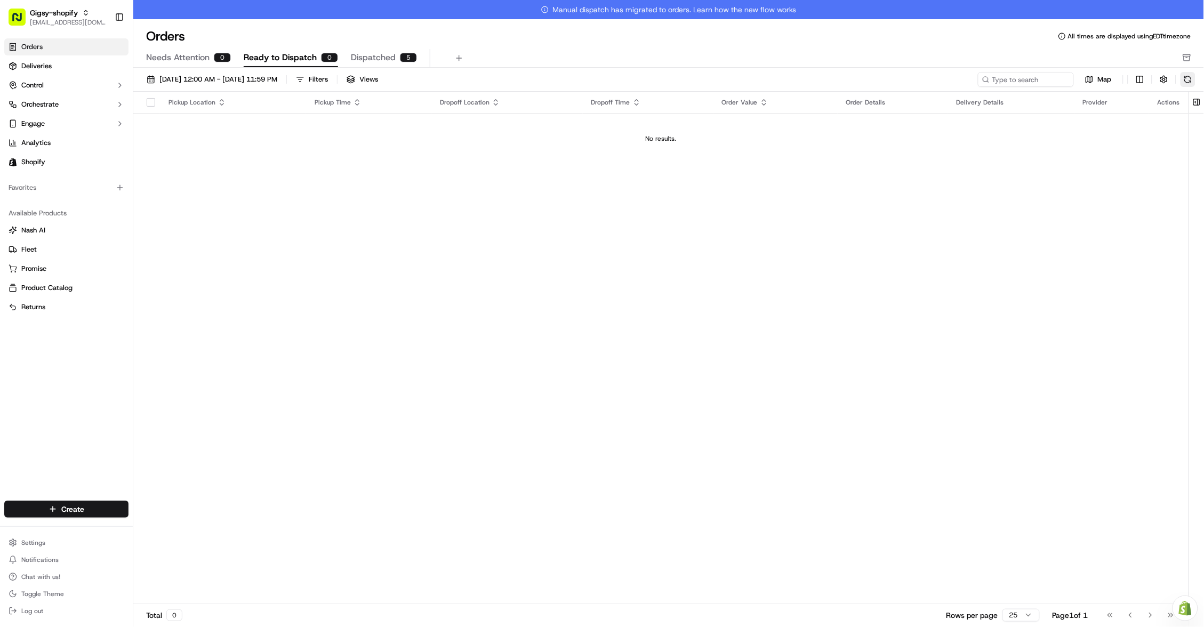
click at [1188, 80] on button at bounding box center [1188, 79] width 15 height 15
click at [44, 62] on span "Deliveries" at bounding box center [36, 66] width 30 height 10
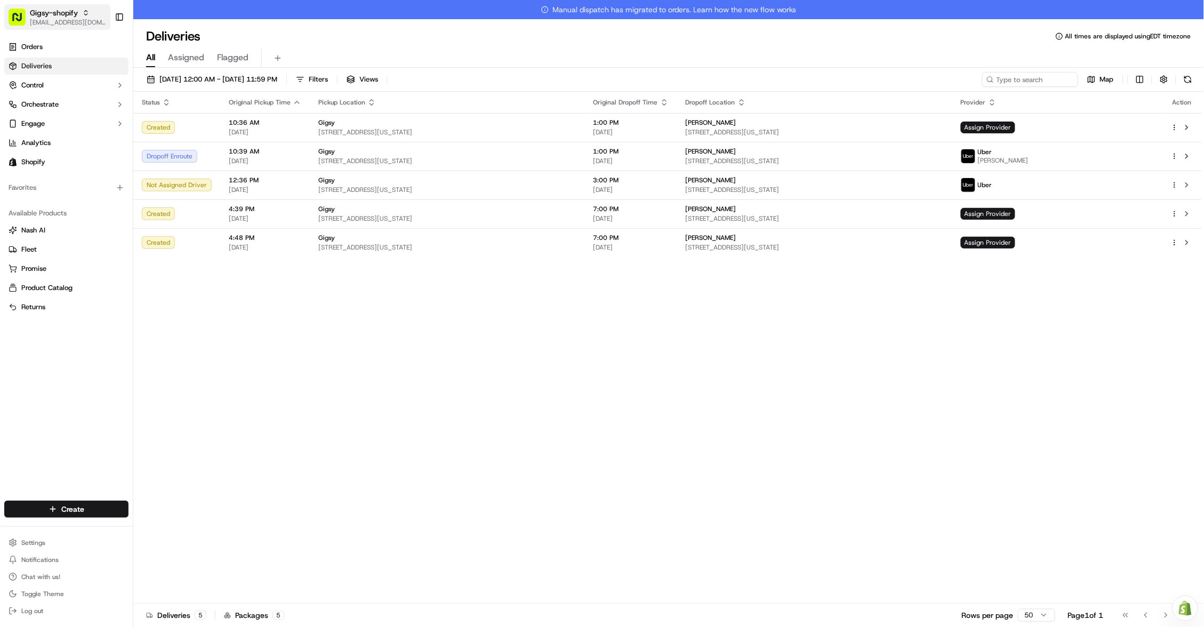
click at [1188, 79] on button at bounding box center [1188, 79] width 15 height 15
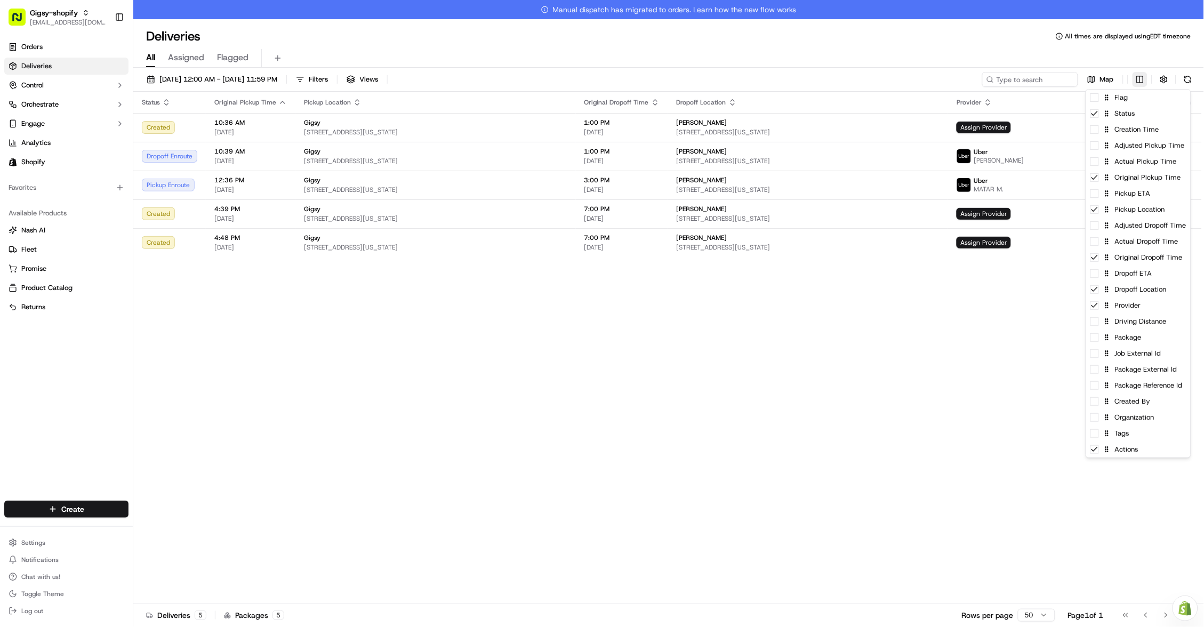
click at [1147, 82] on html "Gigsy-shopify hello@getgigsy.com Toggle Sidebar Orders Deliveries Control Orche…" at bounding box center [602, 313] width 1204 height 627
click at [1096, 194] on span at bounding box center [1095, 193] width 9 height 9
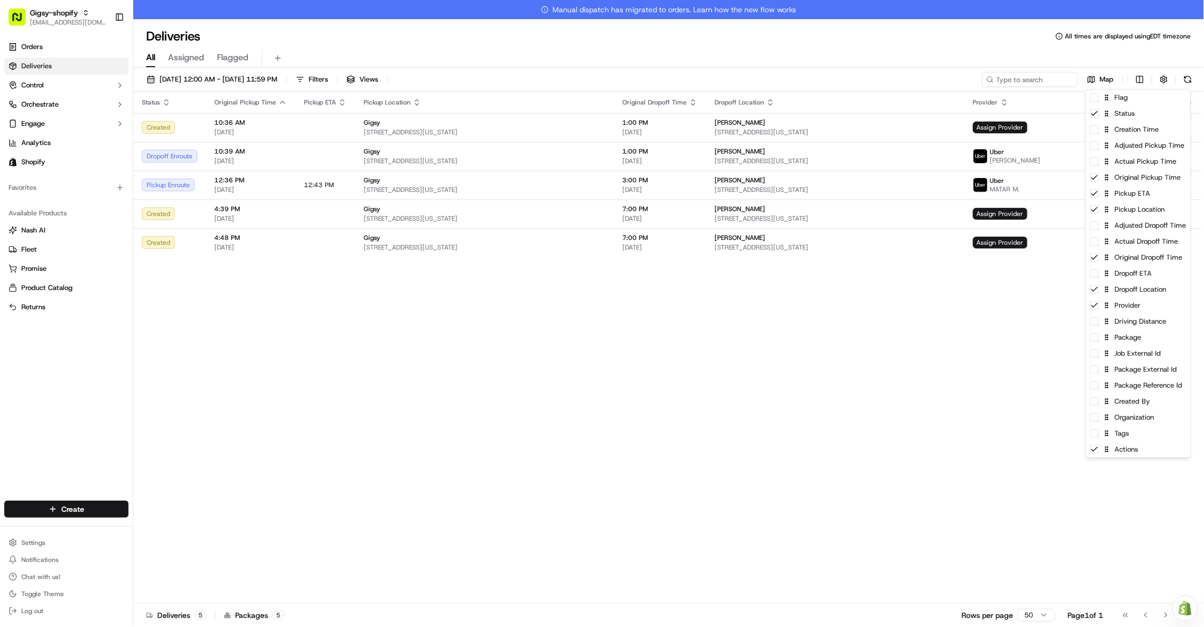
click at [954, 324] on html "Gigsy-shopify hello@getgigsy.com Toggle Sidebar Orders Deliveries Control Orche…" at bounding box center [602, 313] width 1204 height 627
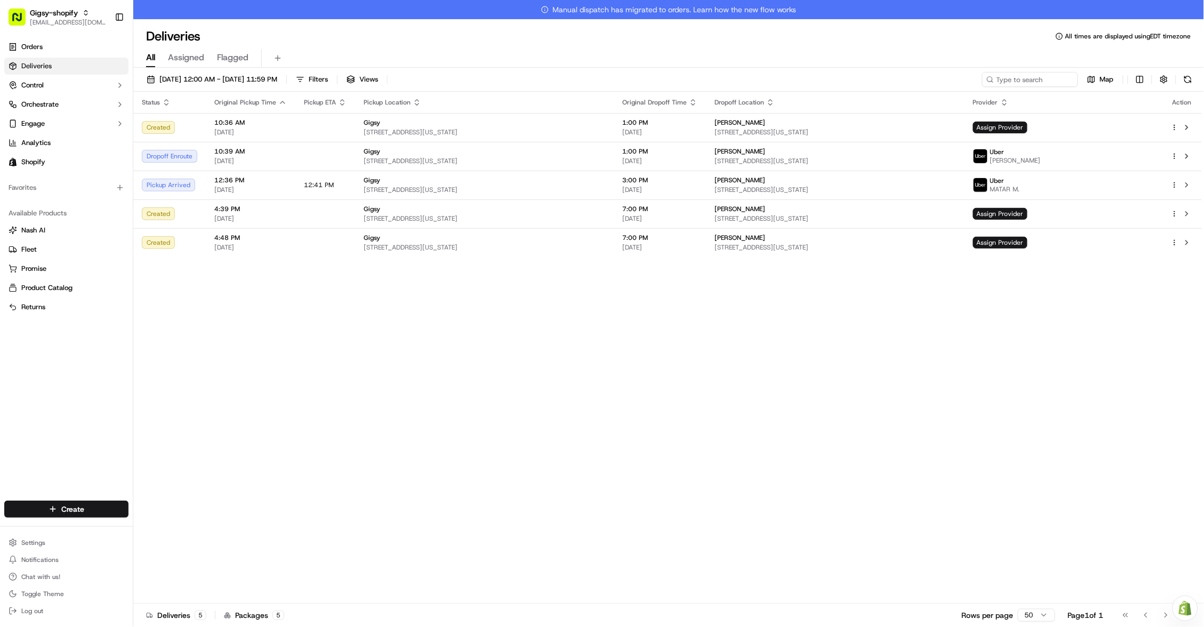
click at [1195, 182] on td at bounding box center [1182, 185] width 39 height 29
click at [1189, 184] on button at bounding box center [1187, 185] width 13 height 13
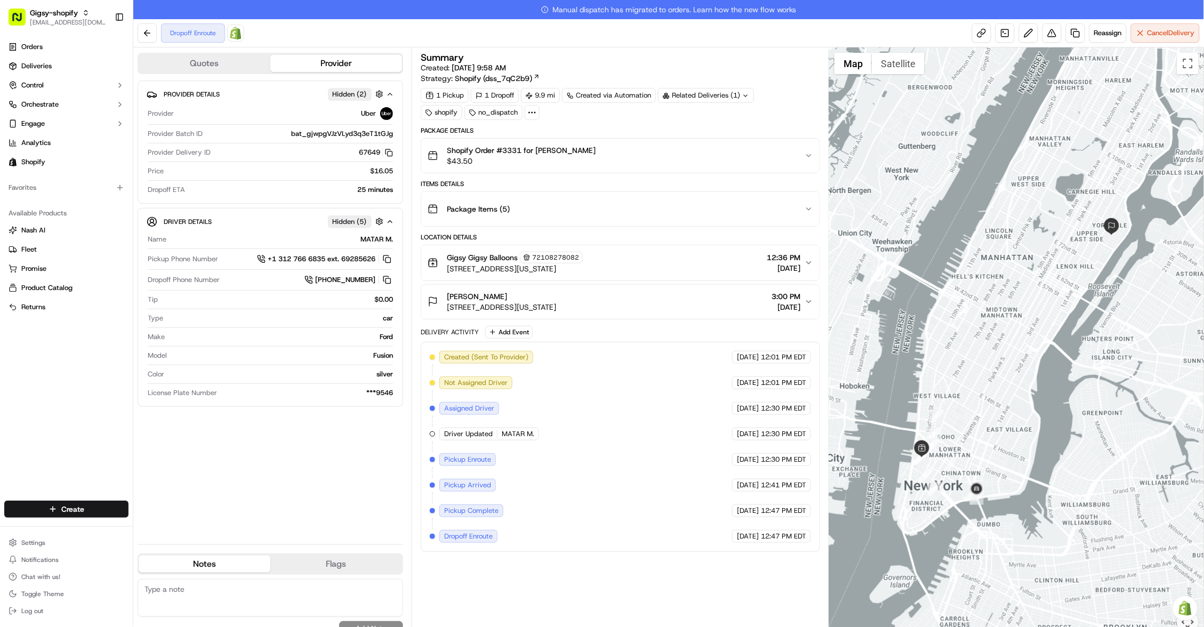
click at [76, 59] on link "Deliveries" at bounding box center [66, 66] width 124 height 17
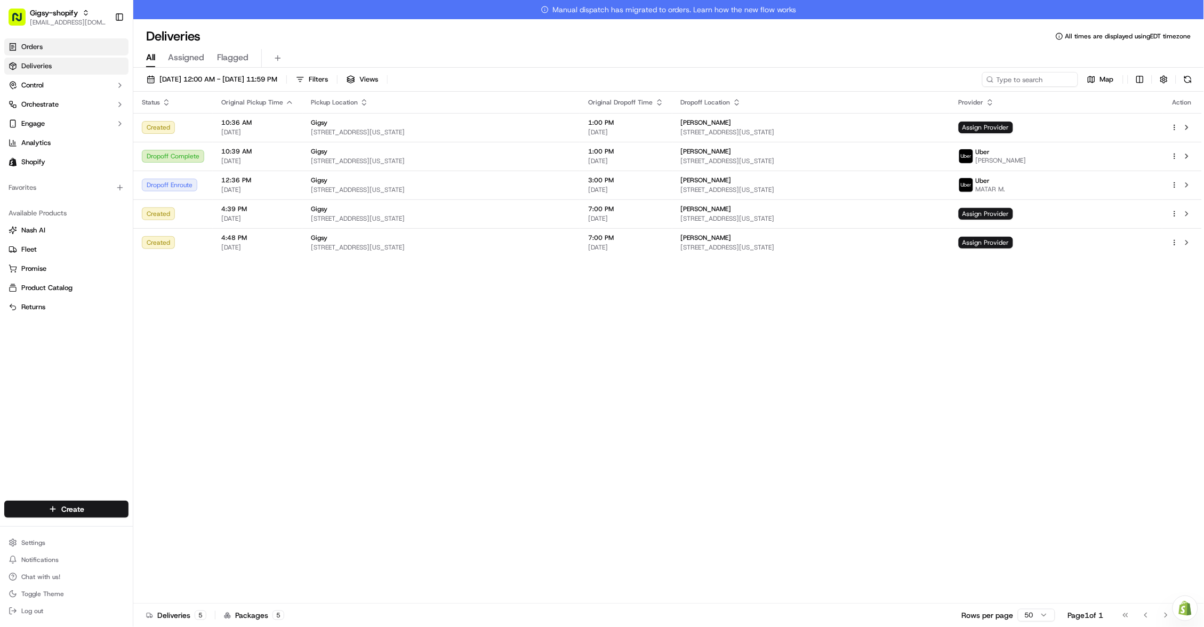
click at [75, 49] on link "Orders" at bounding box center [66, 46] width 124 height 17
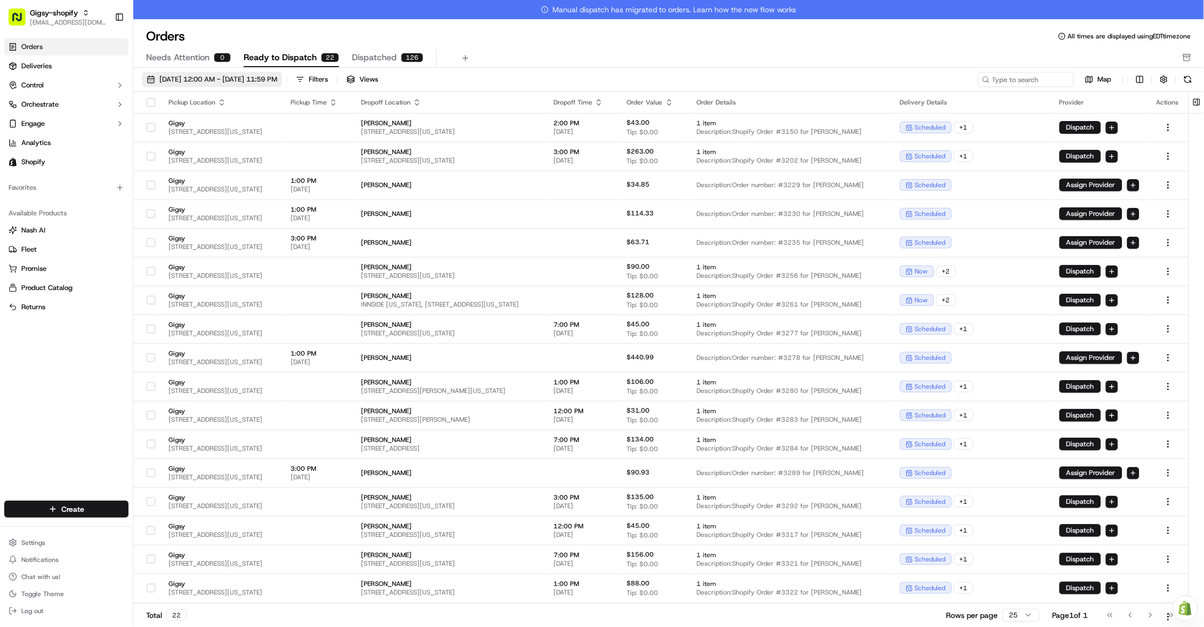
click at [187, 81] on span "[DATE] 12:00 AM - [DATE] 11:59 PM" at bounding box center [218, 80] width 118 height 10
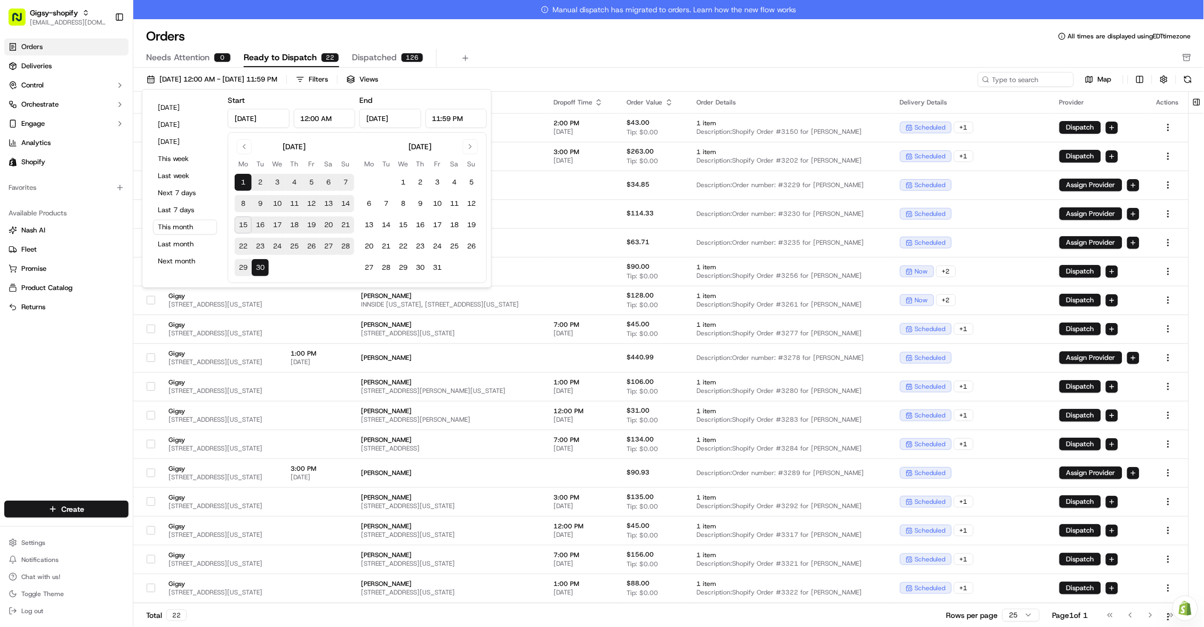
click at [242, 218] on button "15" at bounding box center [243, 225] width 17 height 17
type input "[DATE]"
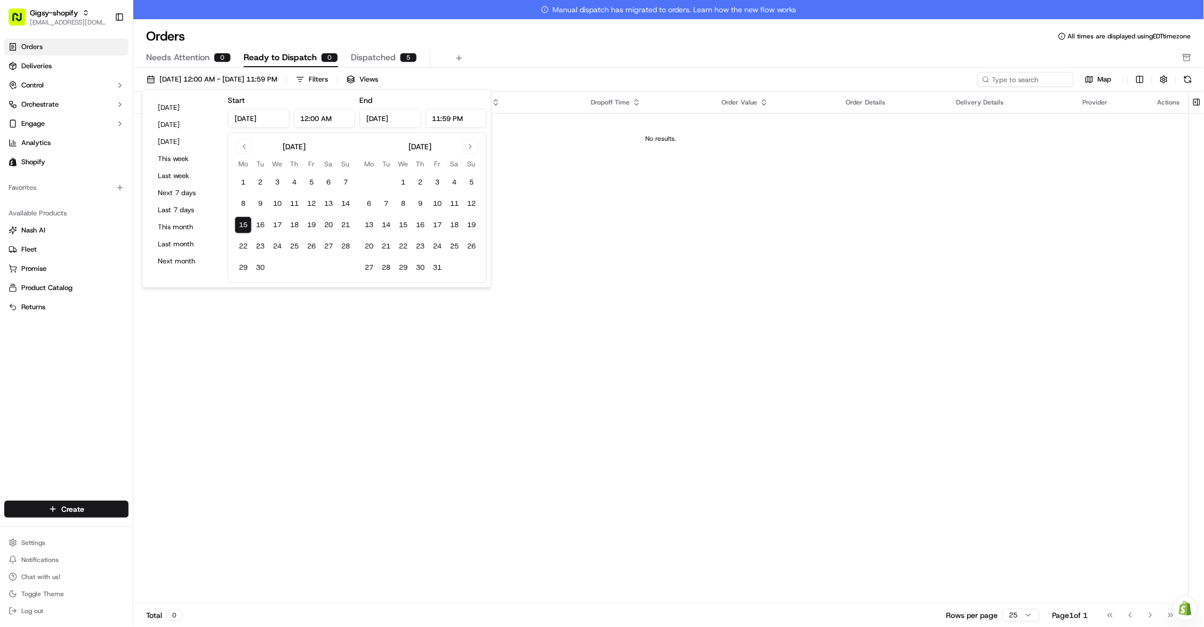
click at [645, 186] on div "Pickup Location Pickup Time Dropoff Location Dropoff Time Order Value Order Det…" at bounding box center [661, 357] width 1056 height 531
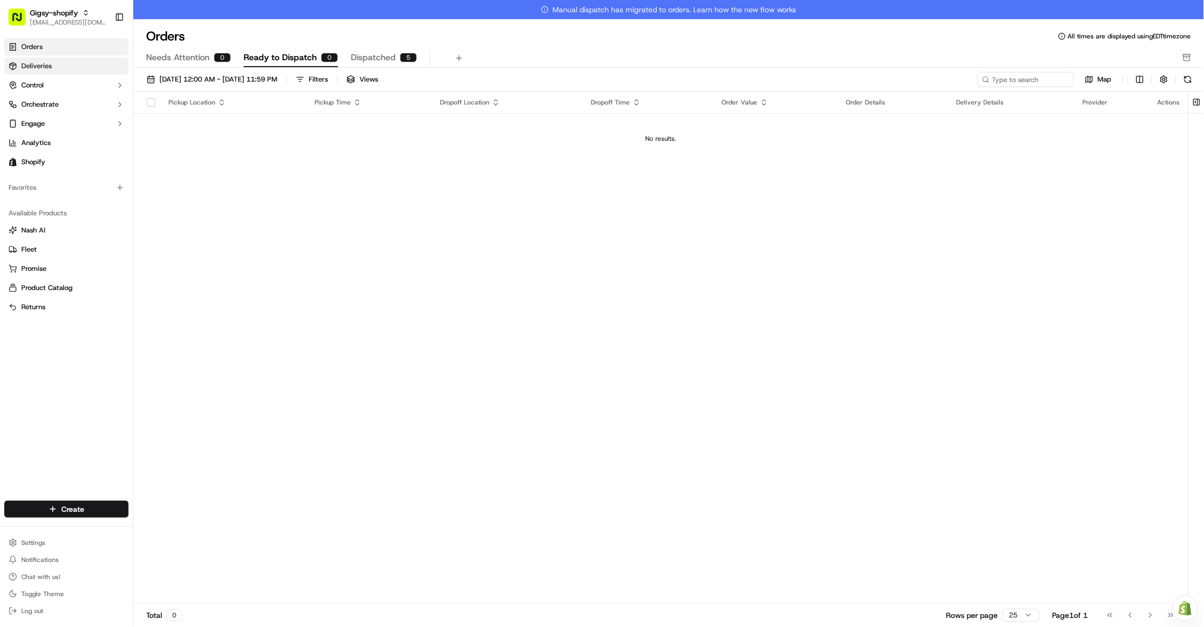
click at [110, 68] on link "Deliveries" at bounding box center [66, 66] width 124 height 17
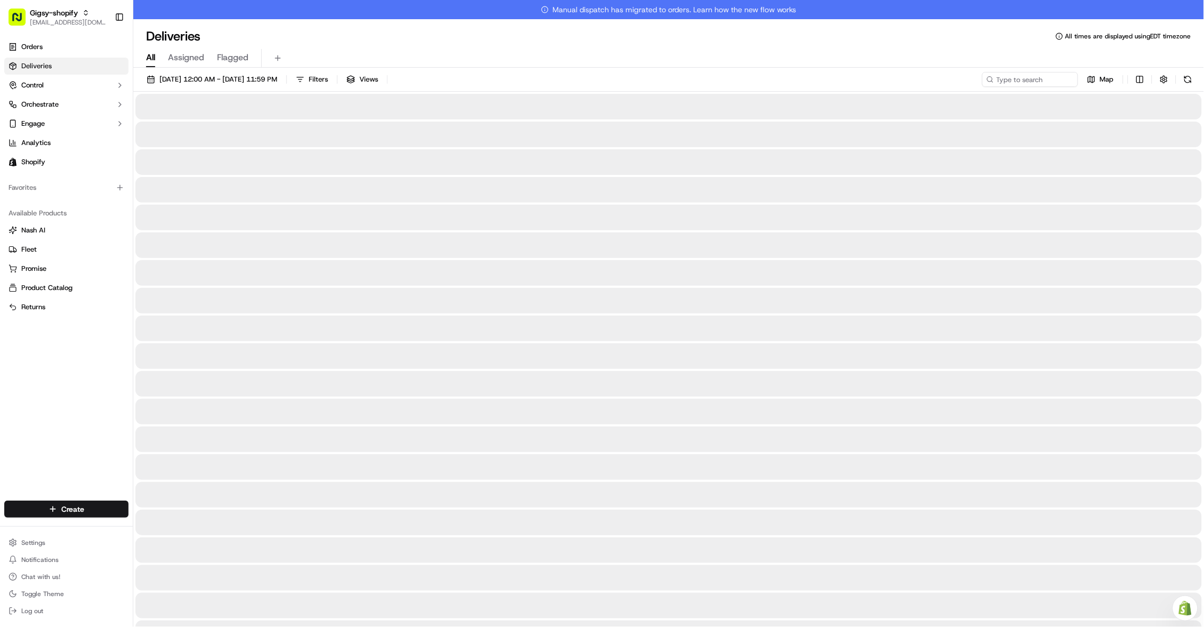
click at [110, 68] on link "Deliveries" at bounding box center [66, 66] width 124 height 17
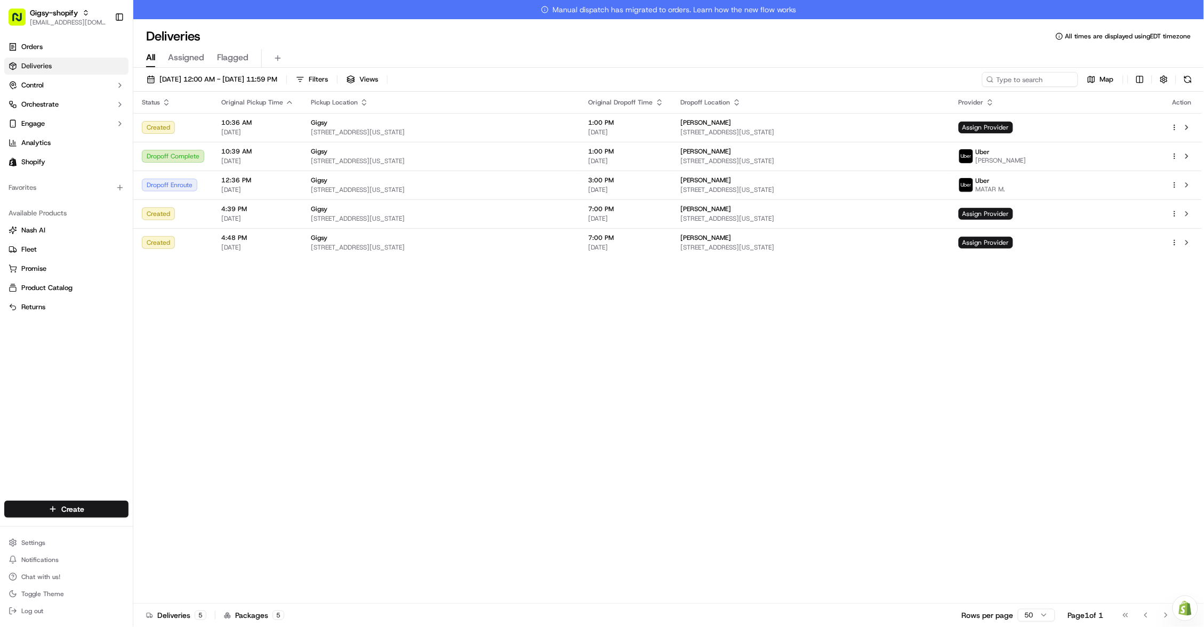
click at [292, 365] on div "Status Original Pickup Time Pickup Location Original Dropoff Time Dropoff Locat…" at bounding box center [667, 357] width 1069 height 531
